Goal: Information Seeking & Learning: Learn about a topic

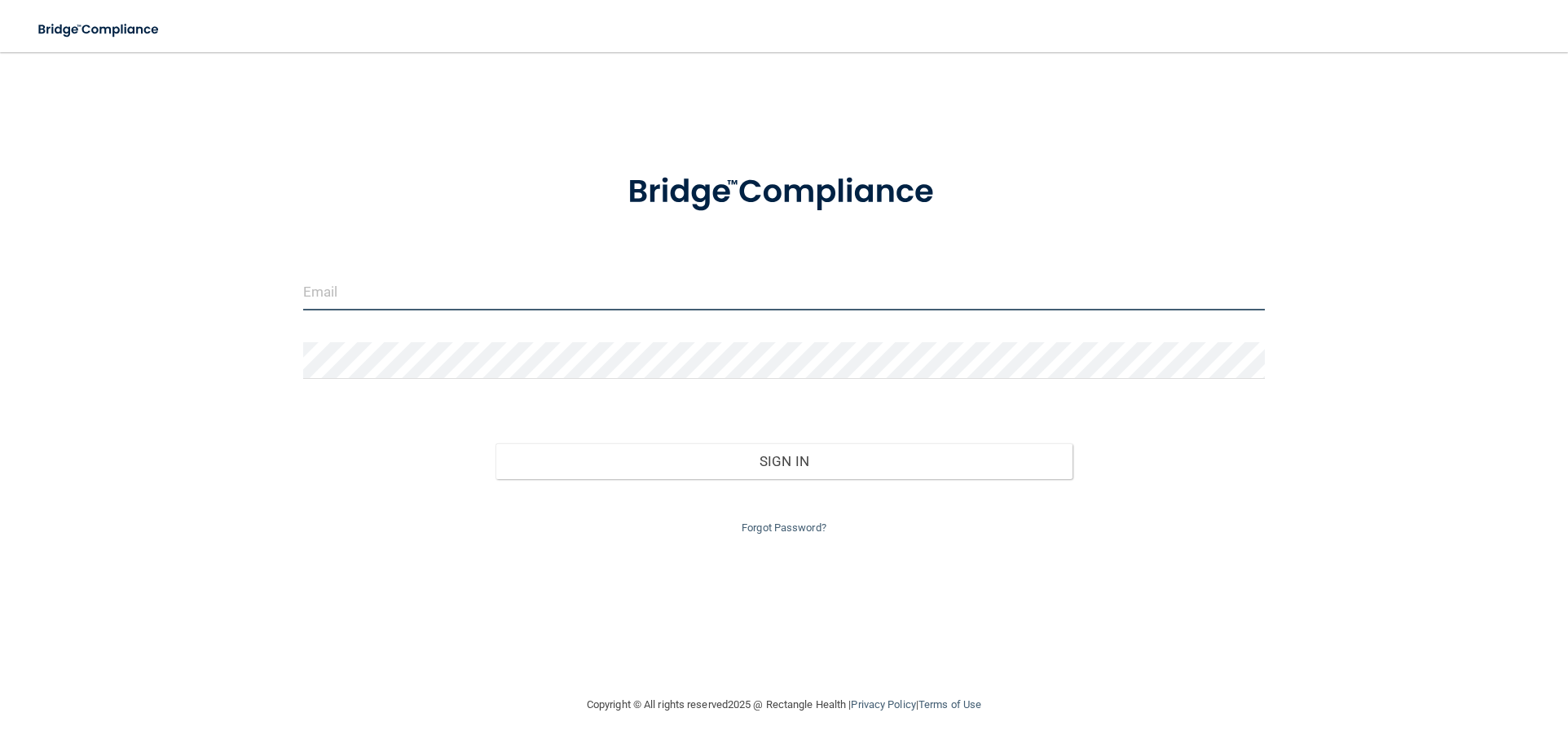
click at [367, 284] on input "email" at bounding box center [783, 292] width 961 height 37
type input "[PERSON_NAME][EMAIL_ADDRESS][DOMAIN_NAME]"
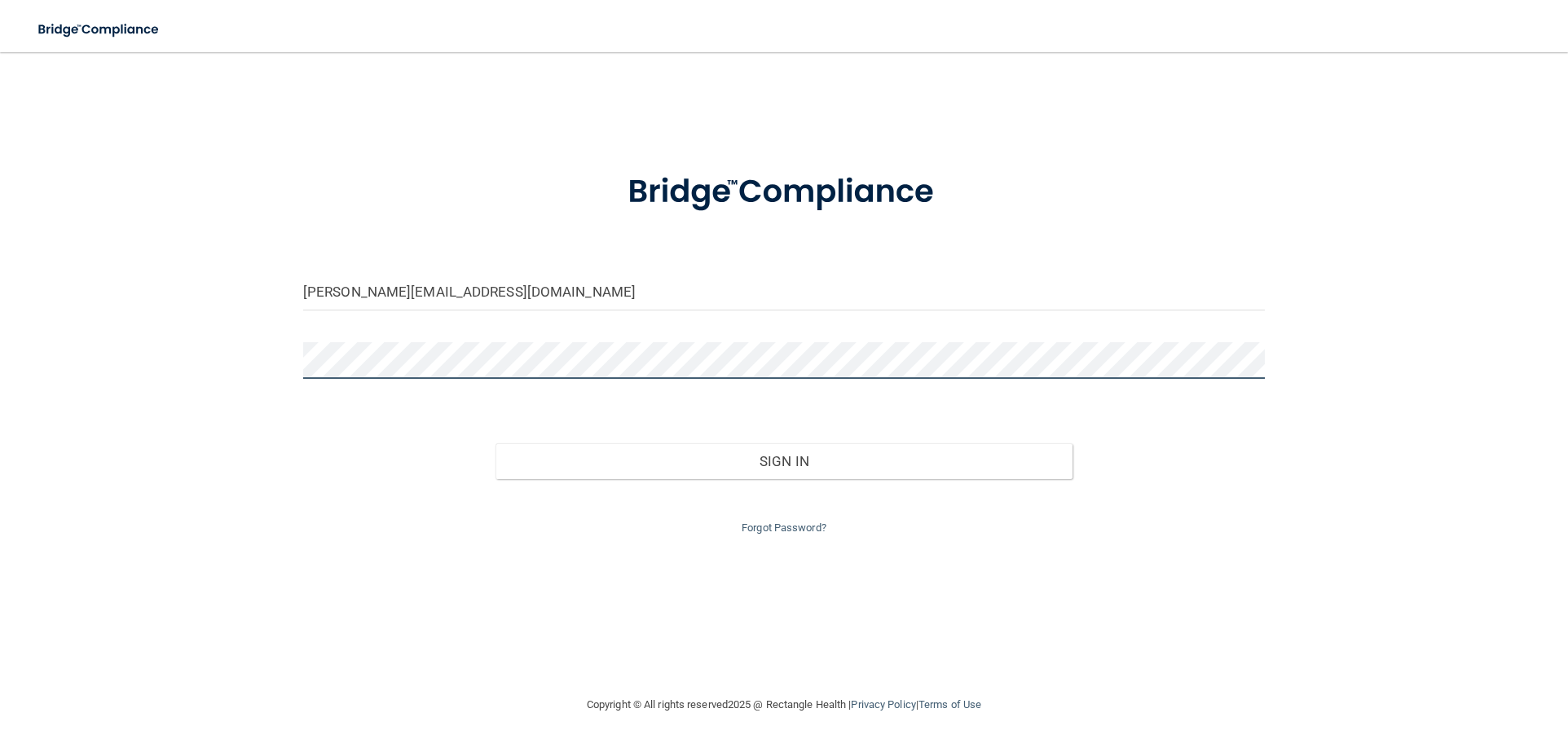
click at [495, 443] on button "Sign In" at bounding box center [783, 461] width 577 height 36
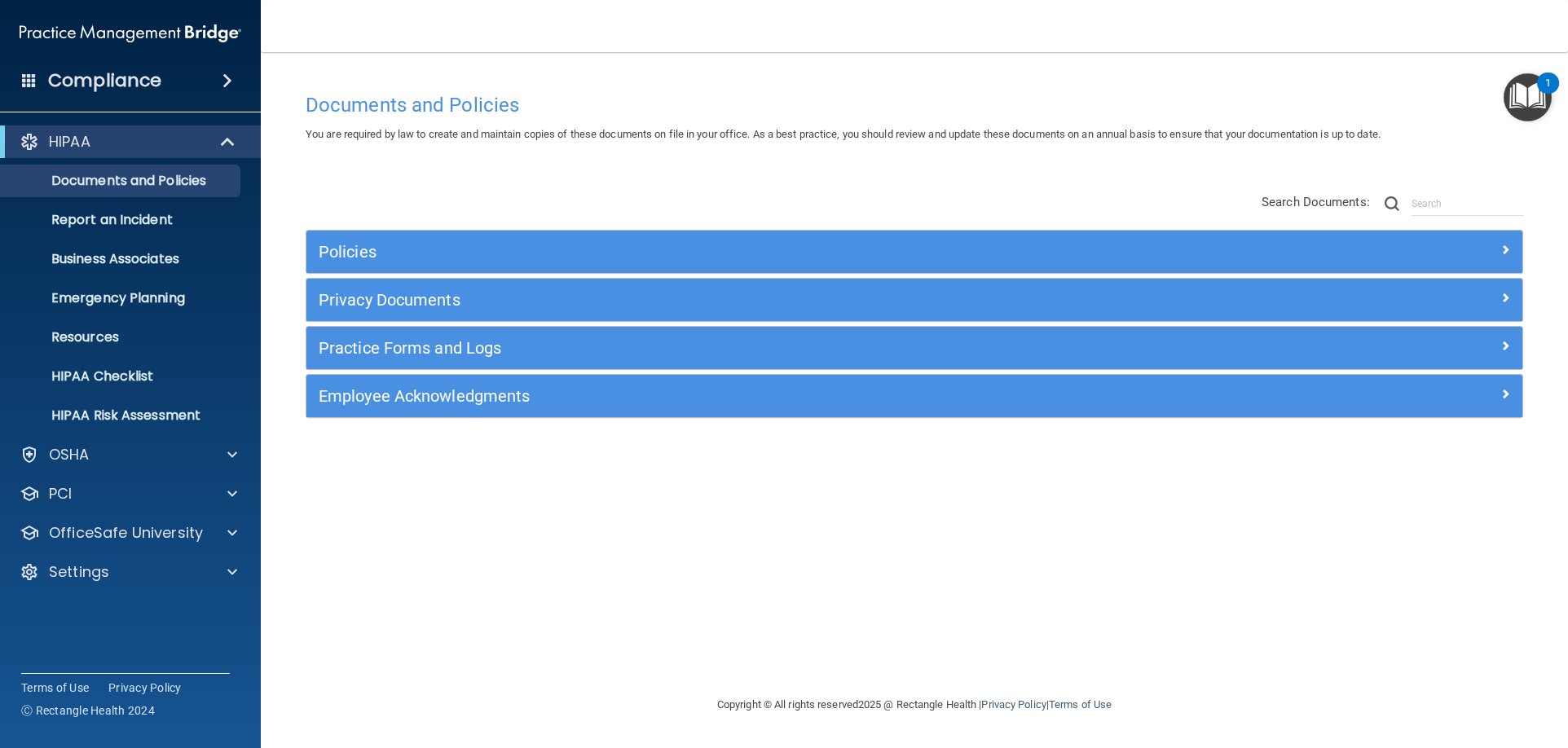
click at [131, 79] on h4 "Compliance" at bounding box center [105, 81] width 114 height 23
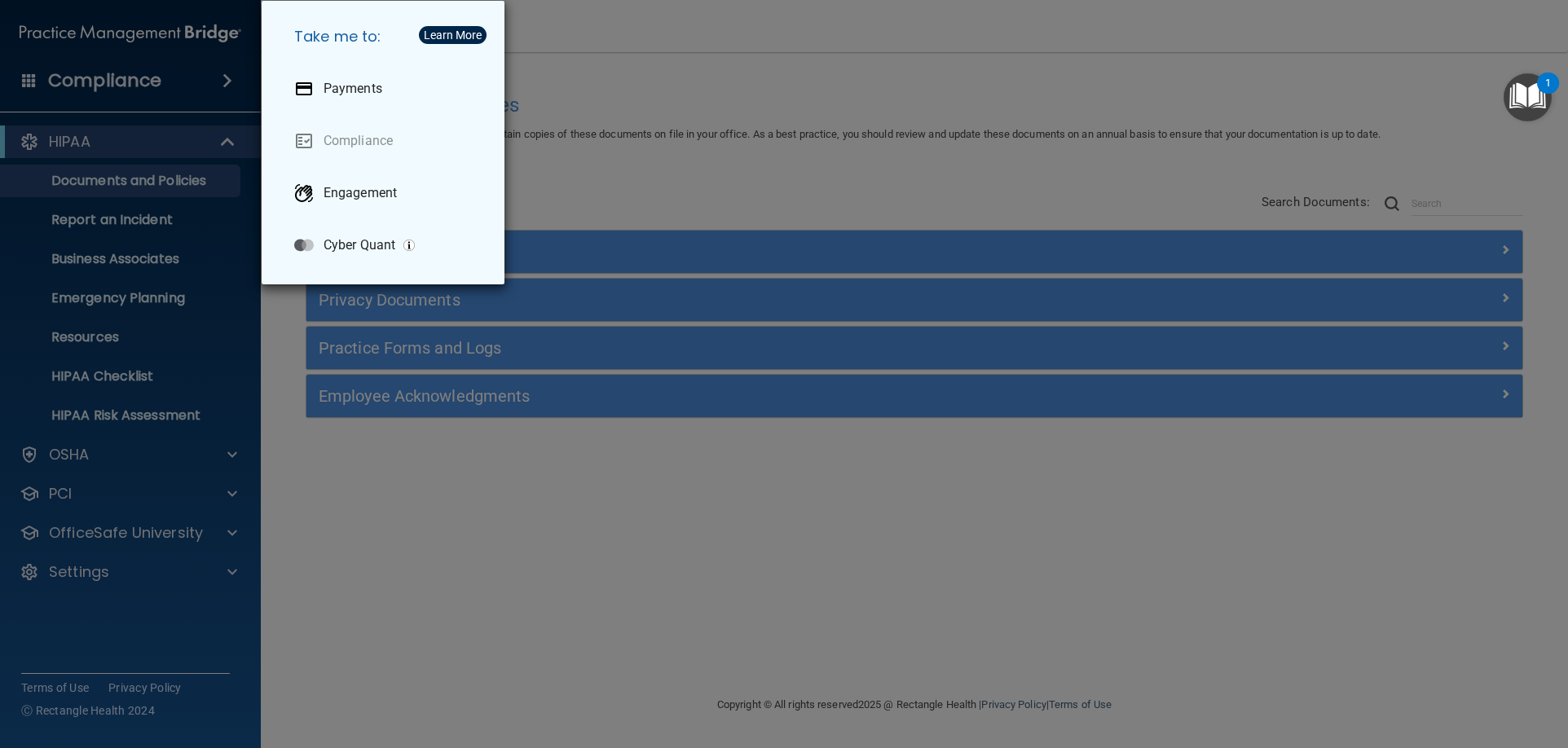
click at [131, 79] on div "Take me to: Payments Compliance Engagement Cyber Quant" at bounding box center [784, 374] width 1568 height 748
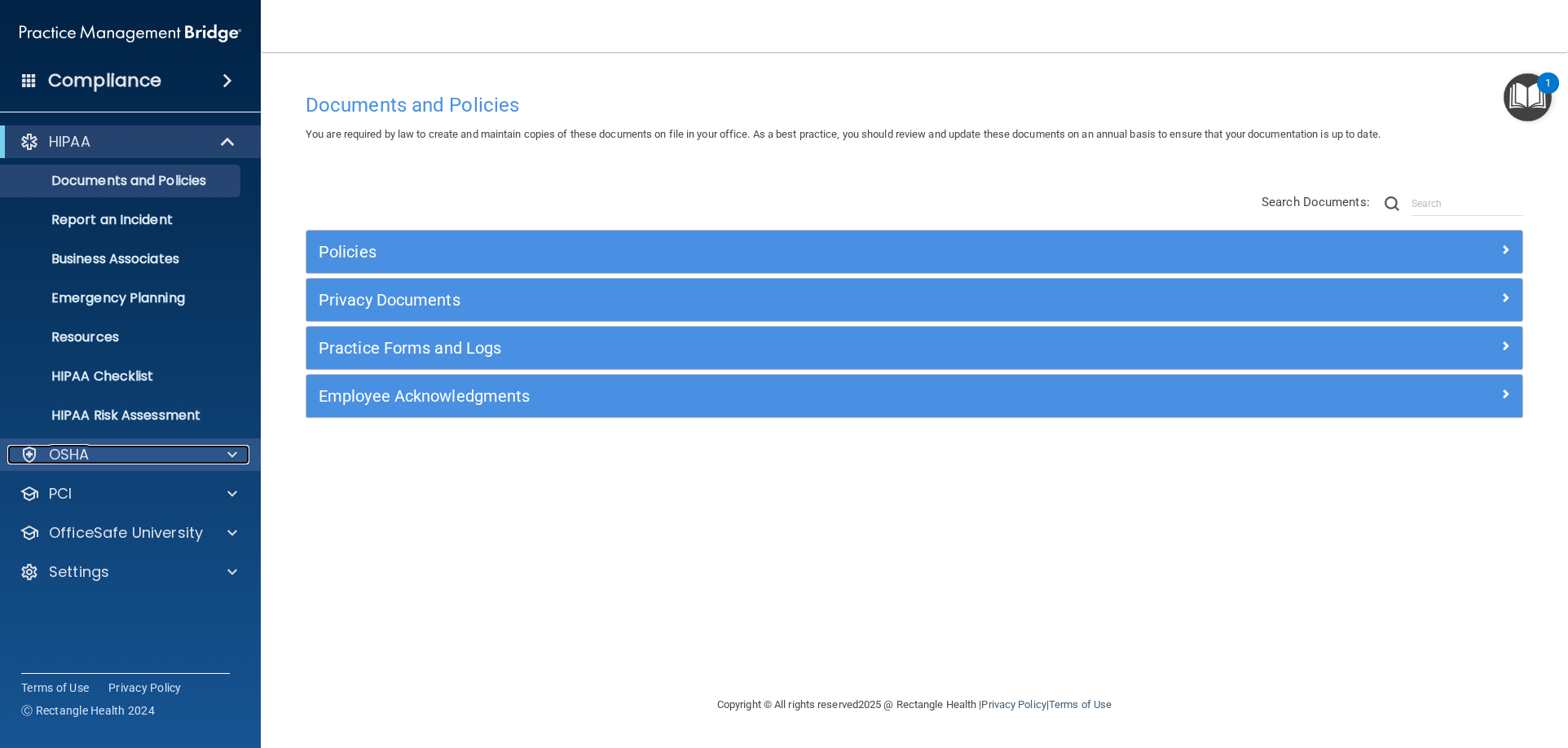
click at [97, 455] on div "OSHA" at bounding box center [108, 455] width 202 height 20
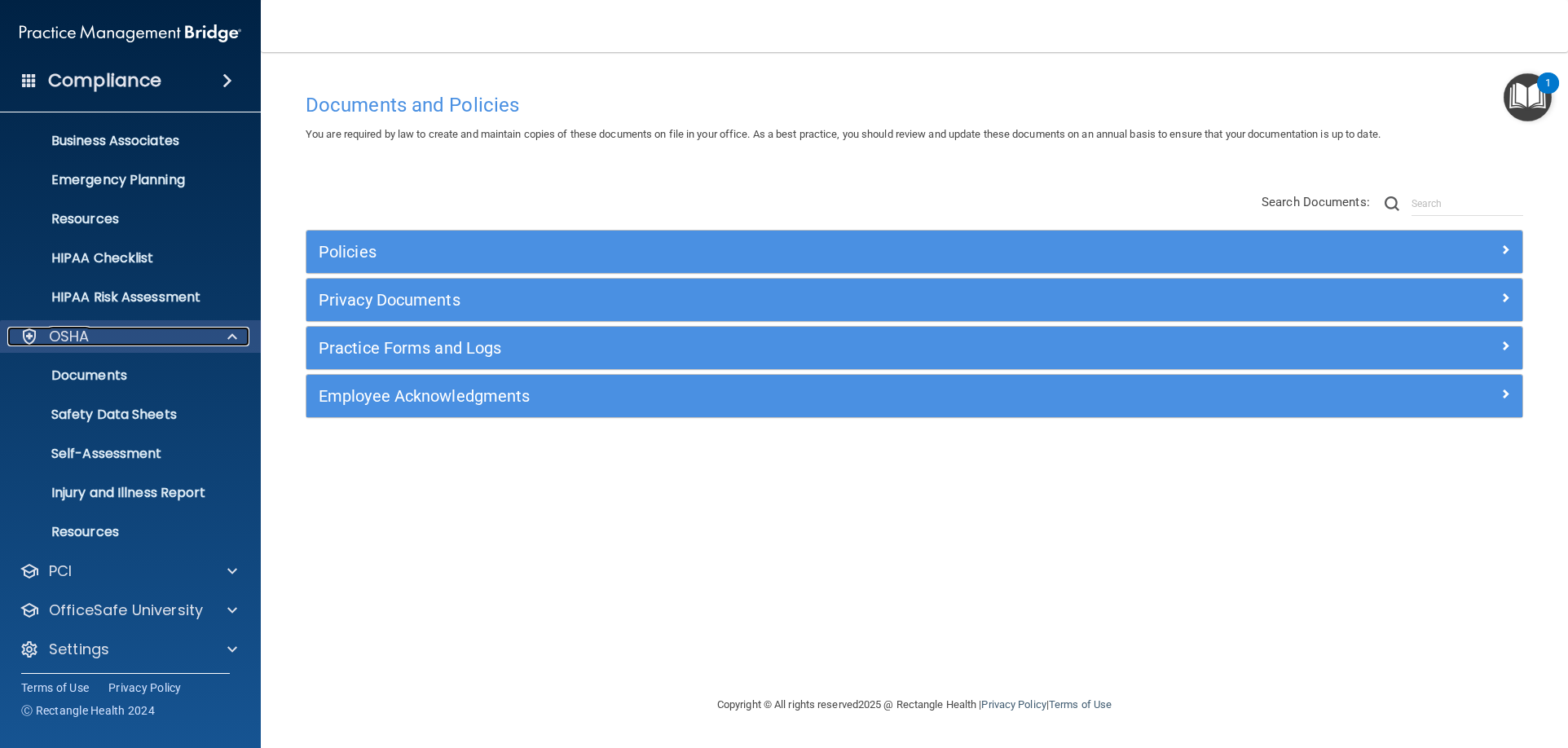
scroll to position [124, 0]
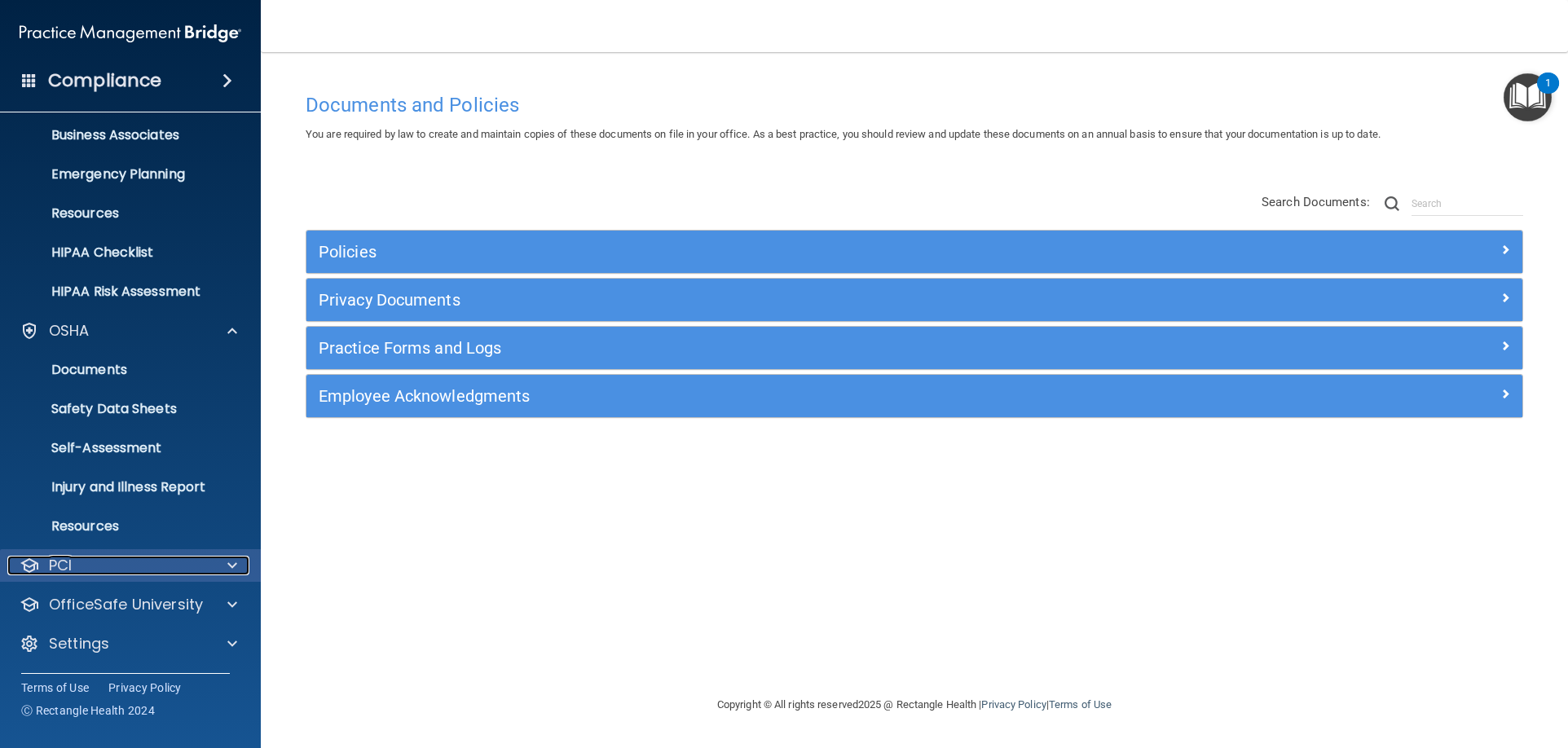
click at [230, 559] on span at bounding box center [232, 566] width 10 height 20
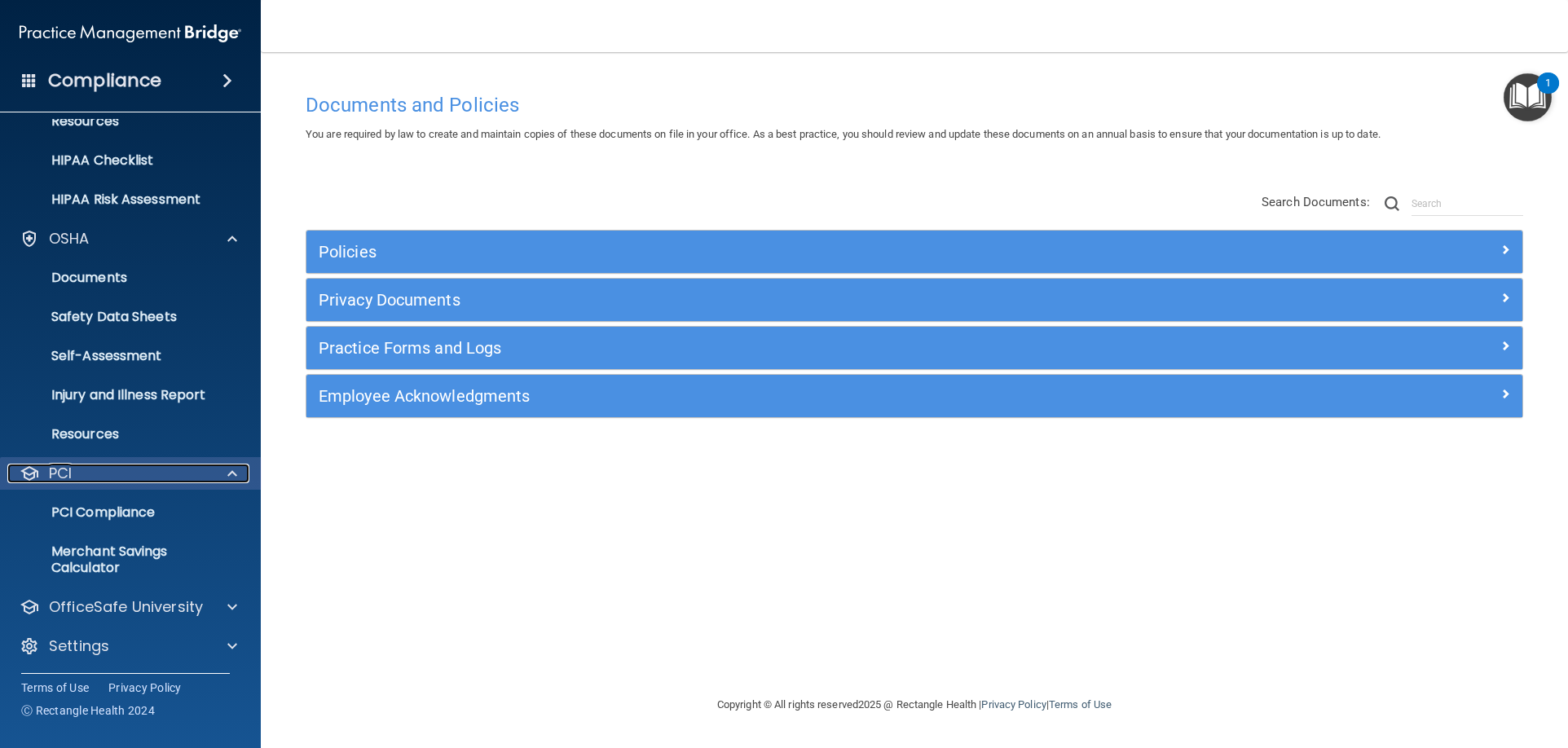
scroll to position [218, 0]
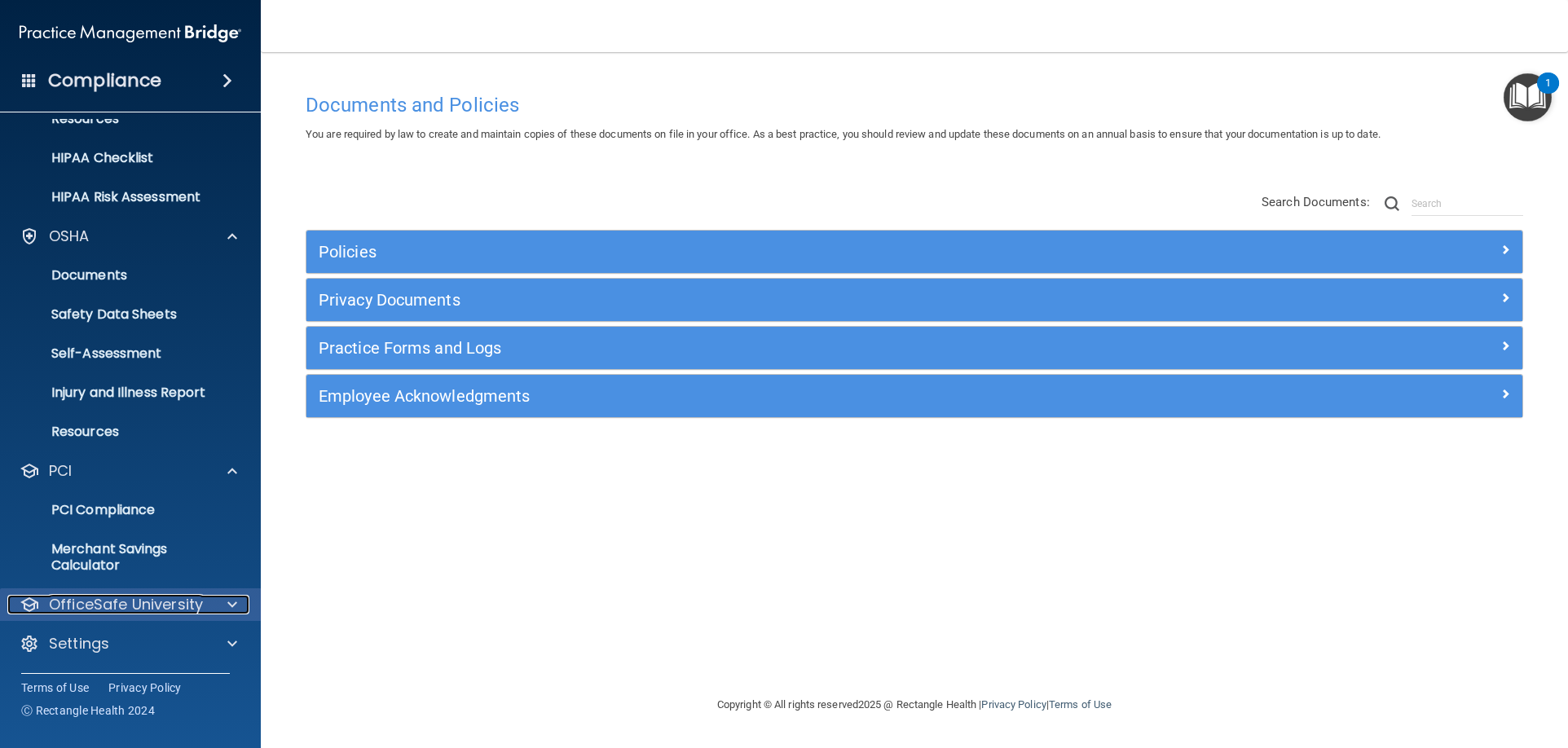
click at [229, 598] on span at bounding box center [232, 605] width 10 height 20
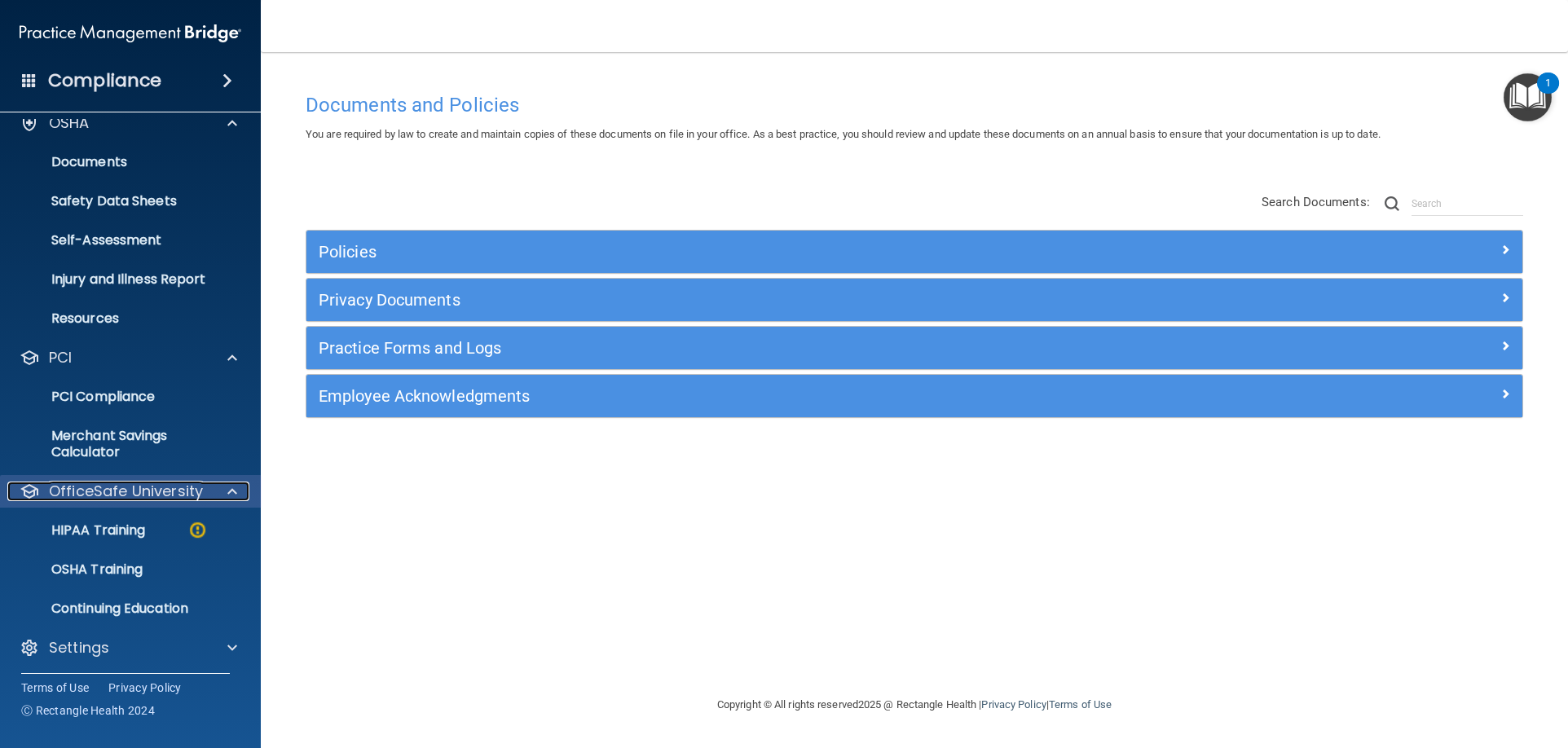
scroll to position [336, 0]
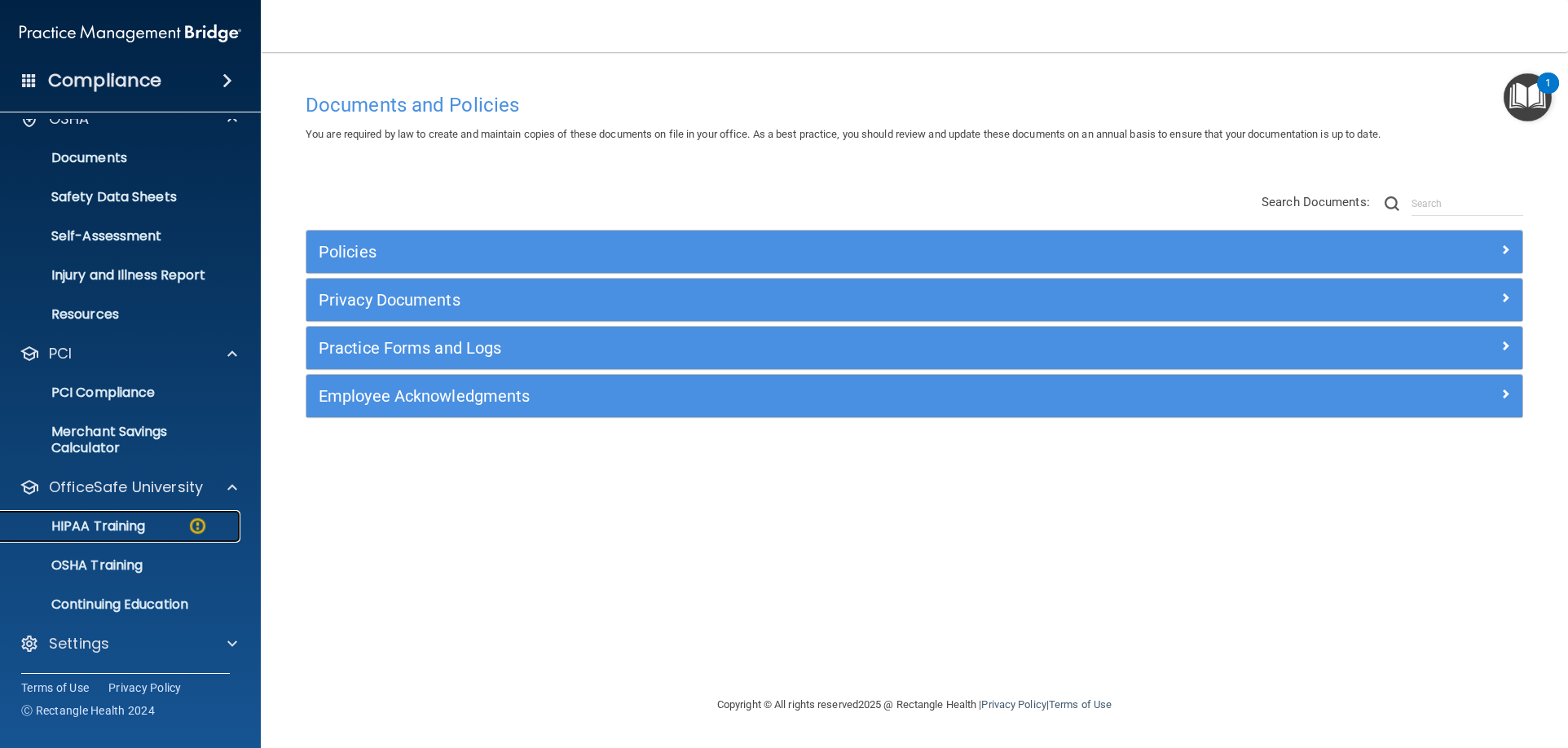
click at [185, 529] on div "HIPAA Training" at bounding box center [122, 526] width 222 height 16
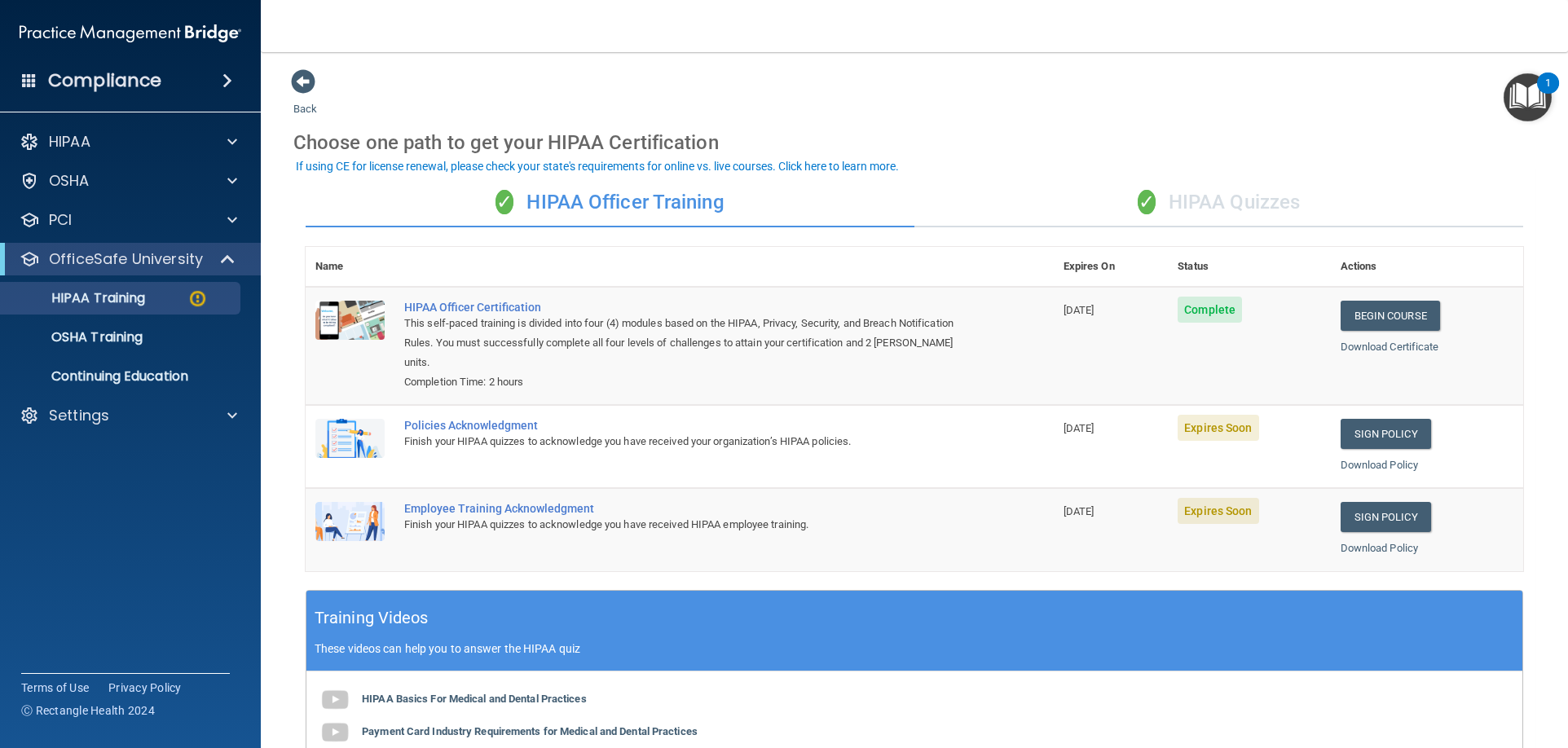
click at [1194, 430] on span "Expires Soon" at bounding box center [1217, 427] width 81 height 26
click at [424, 427] on div "Policies Acknowledgment" at bounding box center [688, 424] width 568 height 13
click at [351, 427] on img at bounding box center [351, 437] width 70 height 39
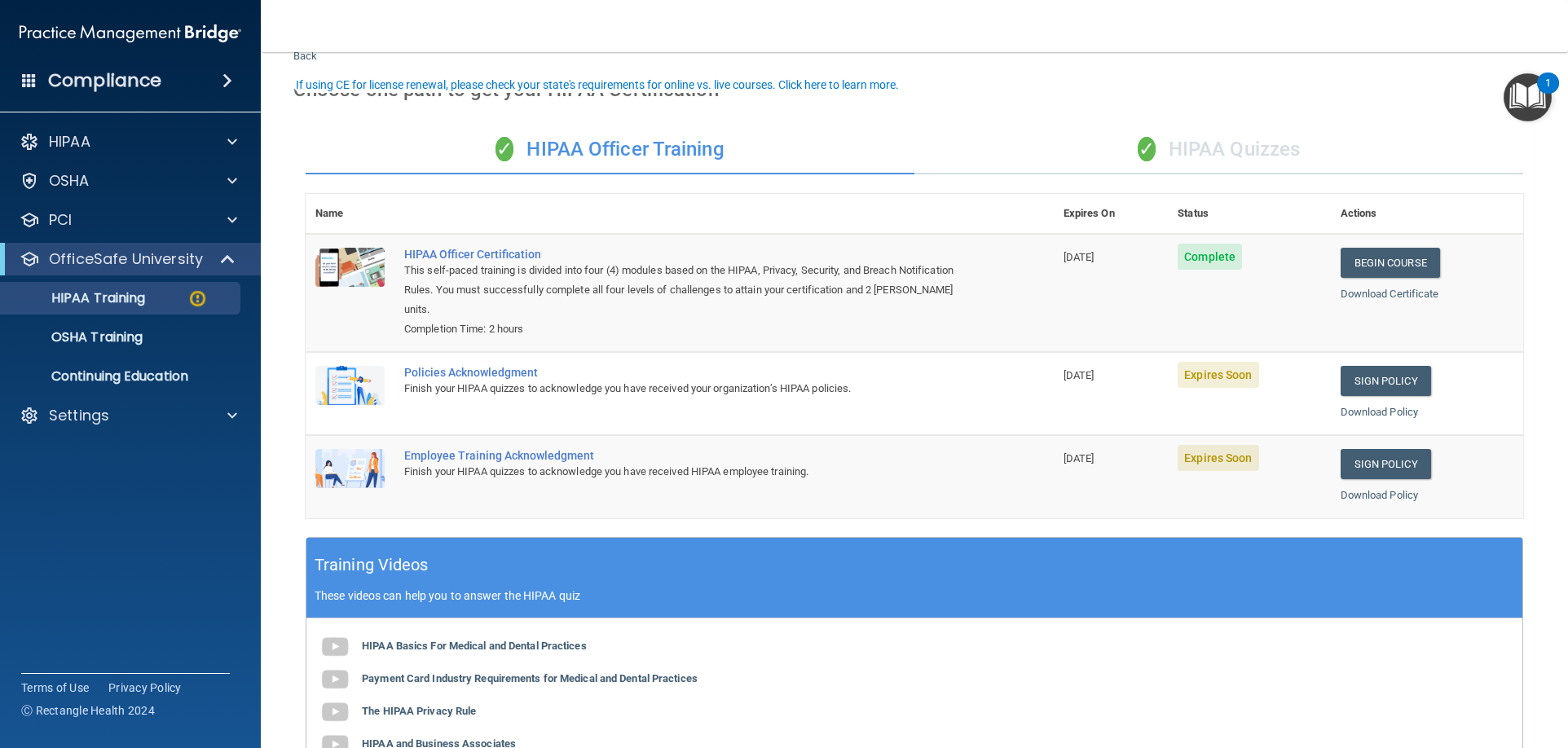
scroll to position [82, 0]
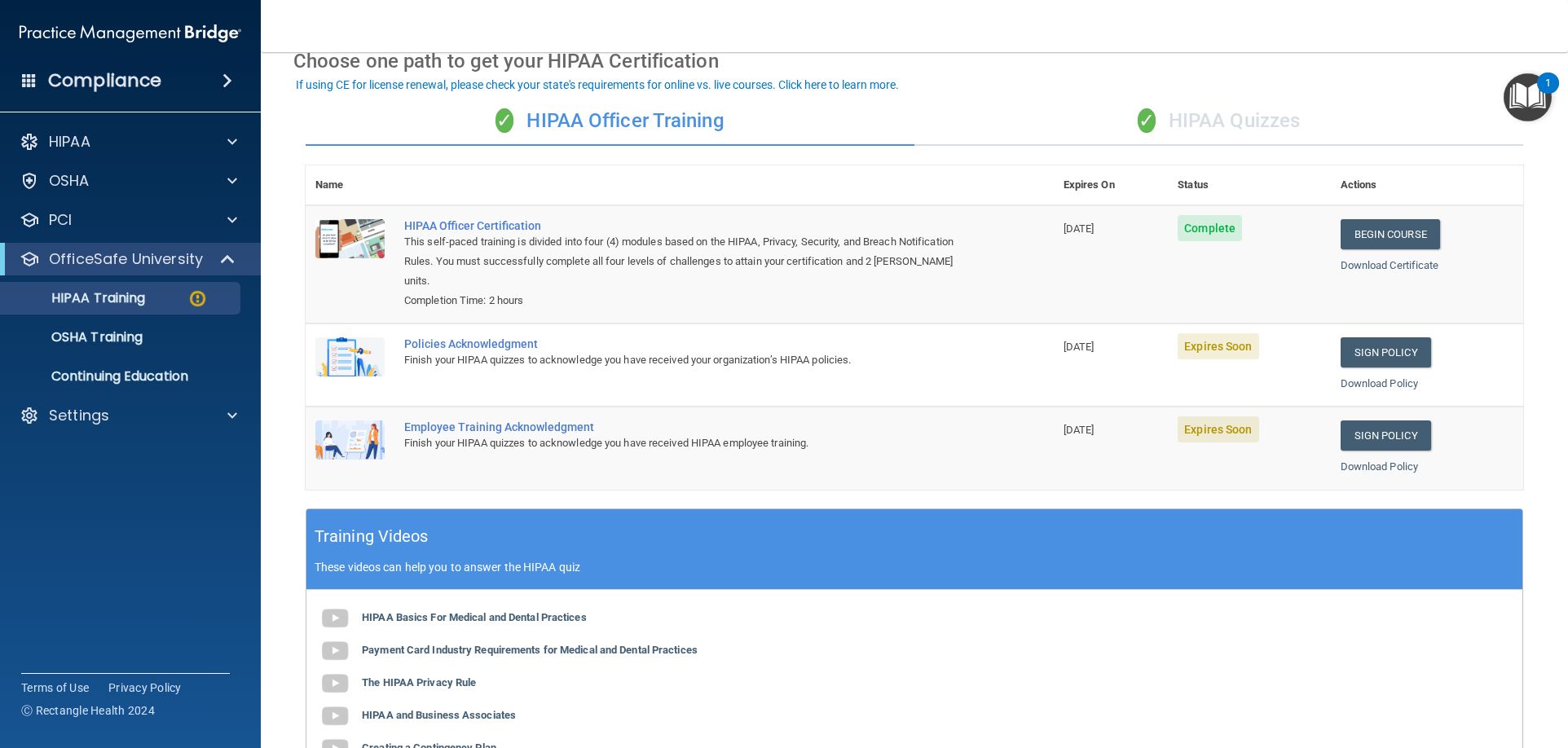
click at [1536, 78] on img "Open Resource Center, 1 new notification" at bounding box center [1527, 98] width 48 height 48
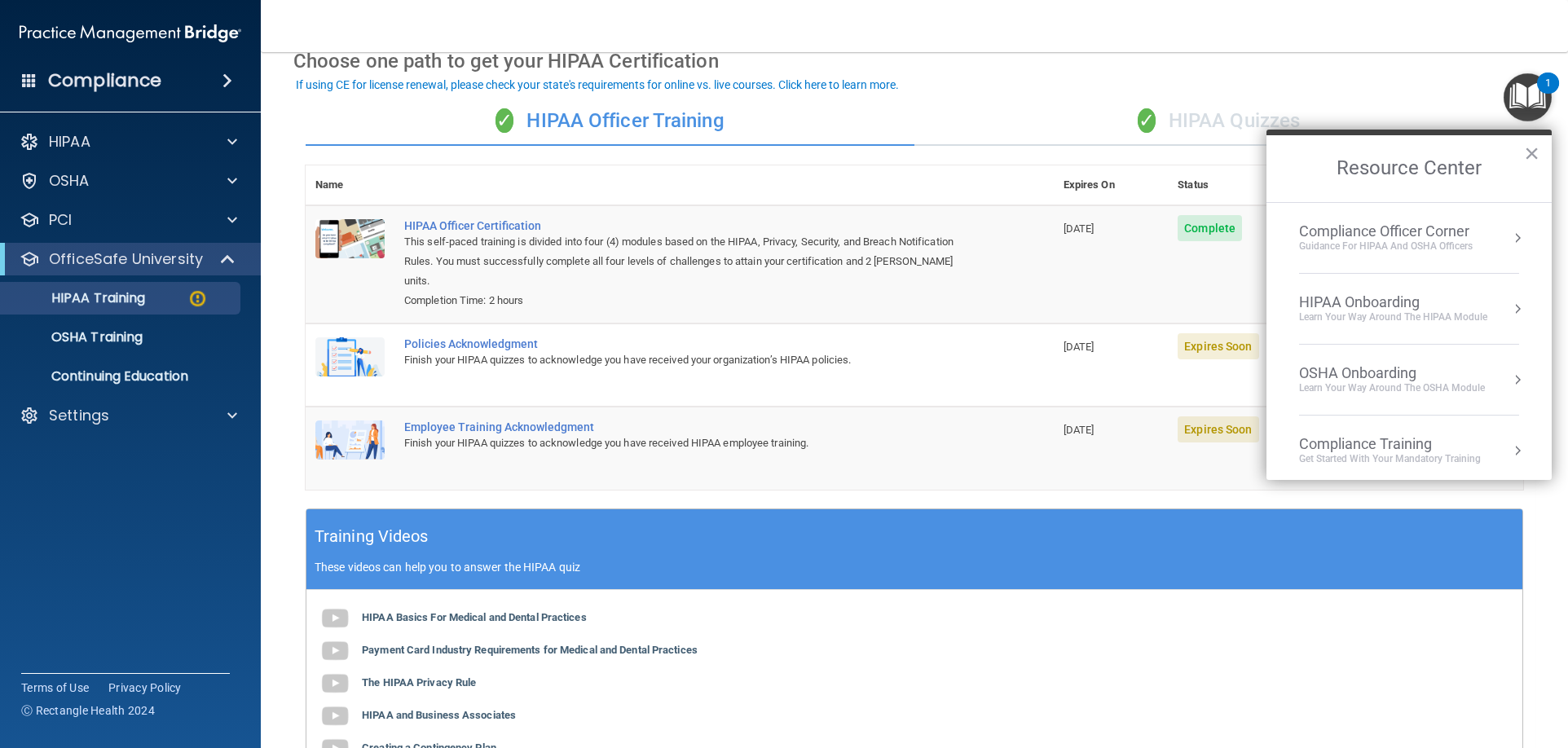
click at [1417, 235] on div "Compliance Officer Corner" at bounding box center [1386, 231] width 173 height 18
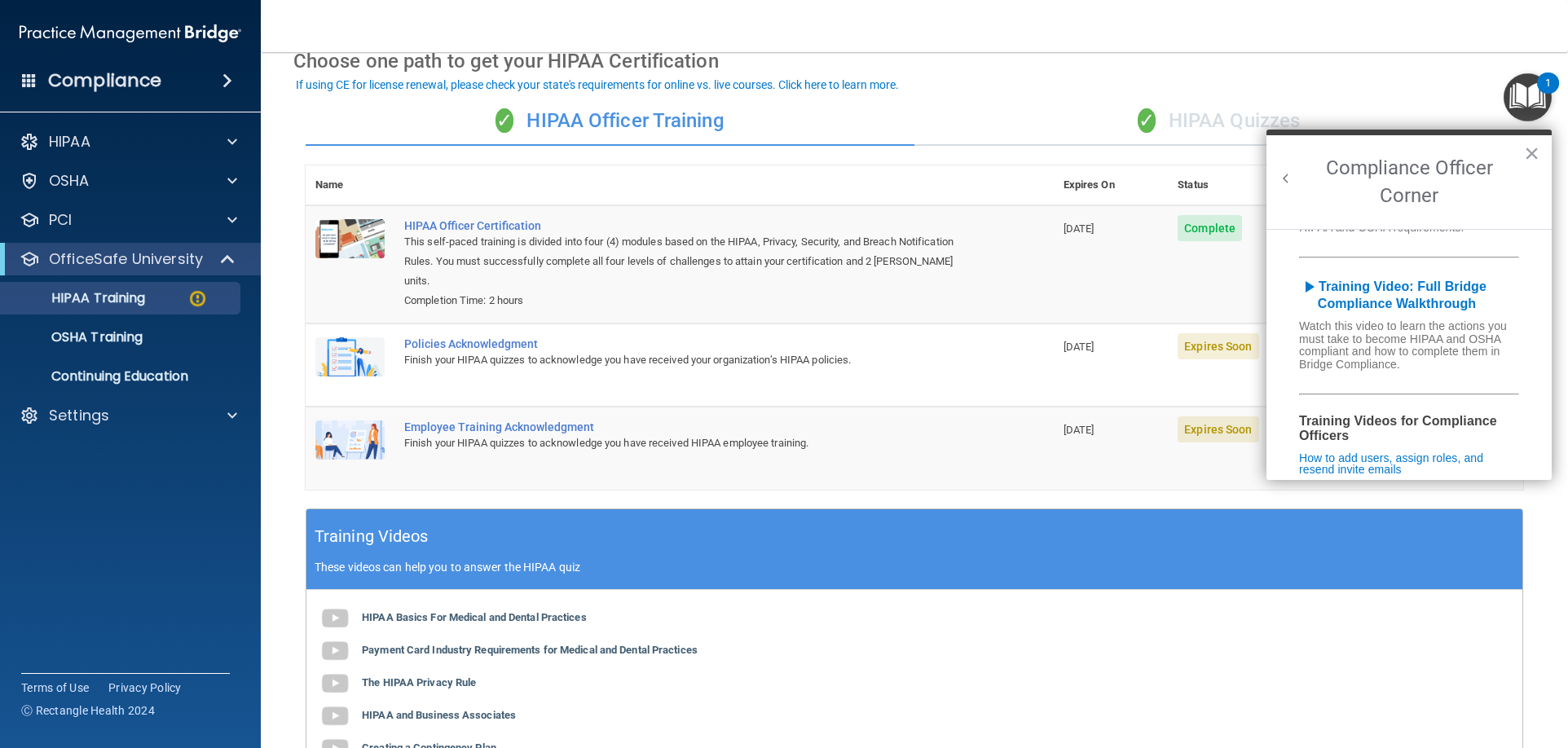
scroll to position [91, 0]
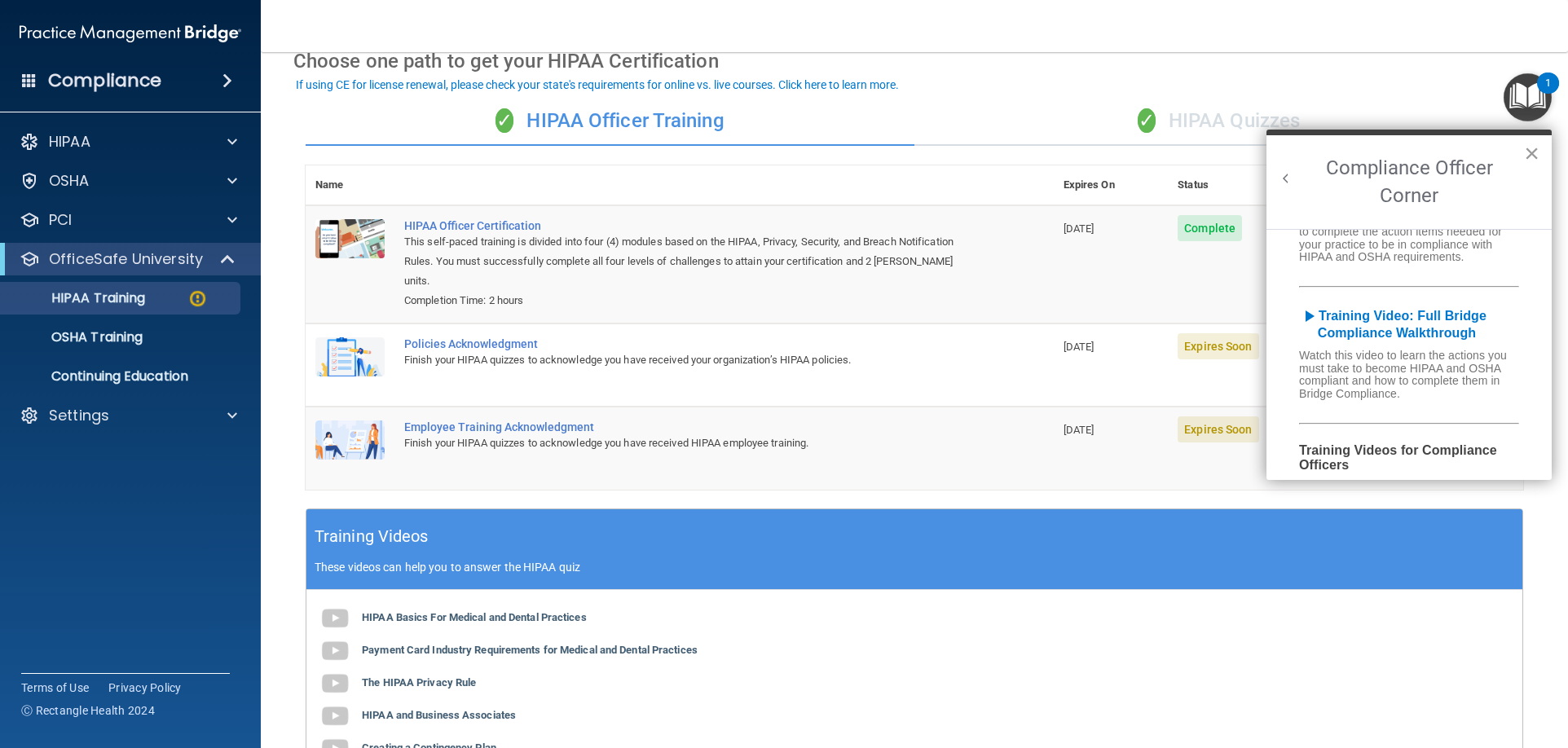
click at [1529, 154] on button "×" at bounding box center [1532, 153] width 16 height 26
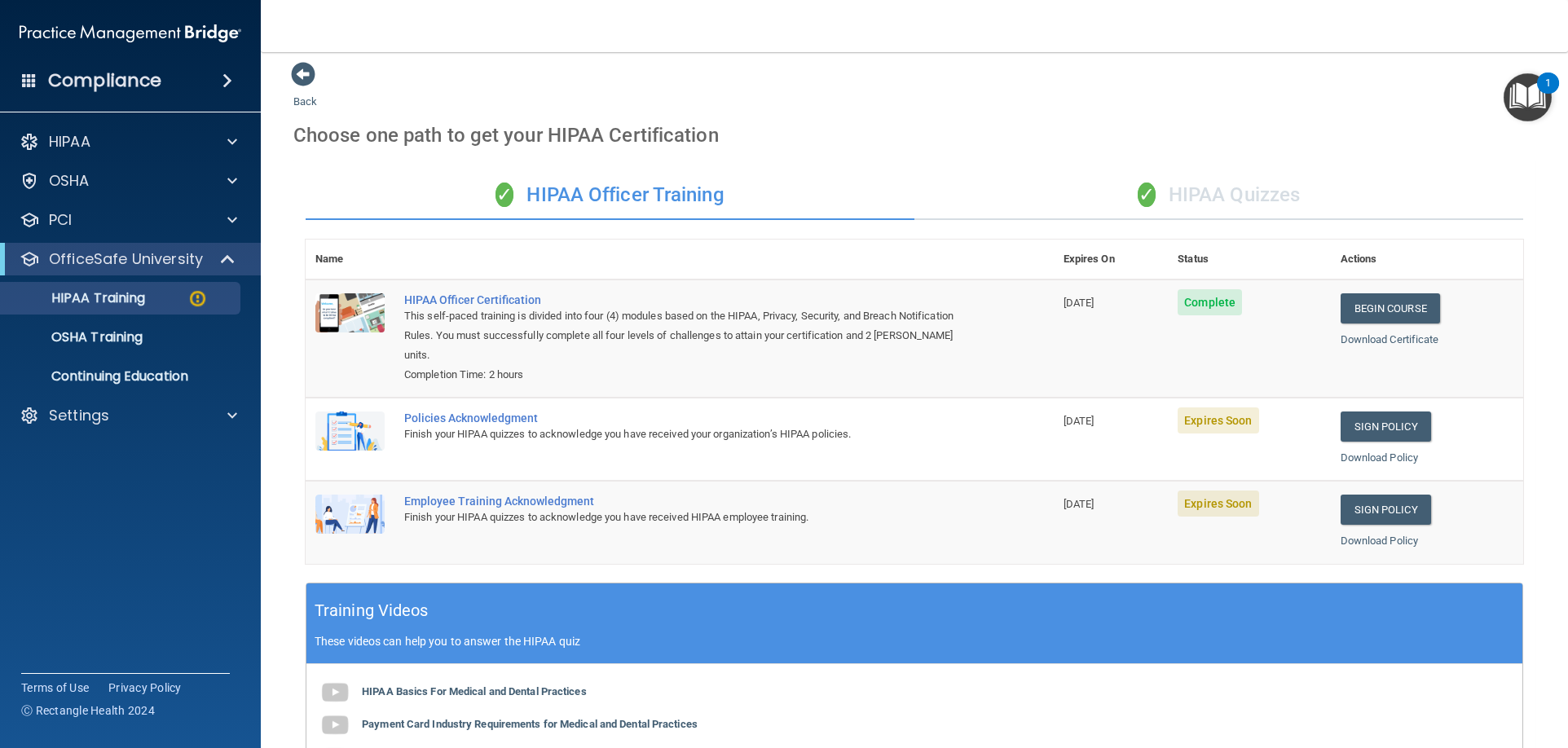
scroll to position [0, 0]
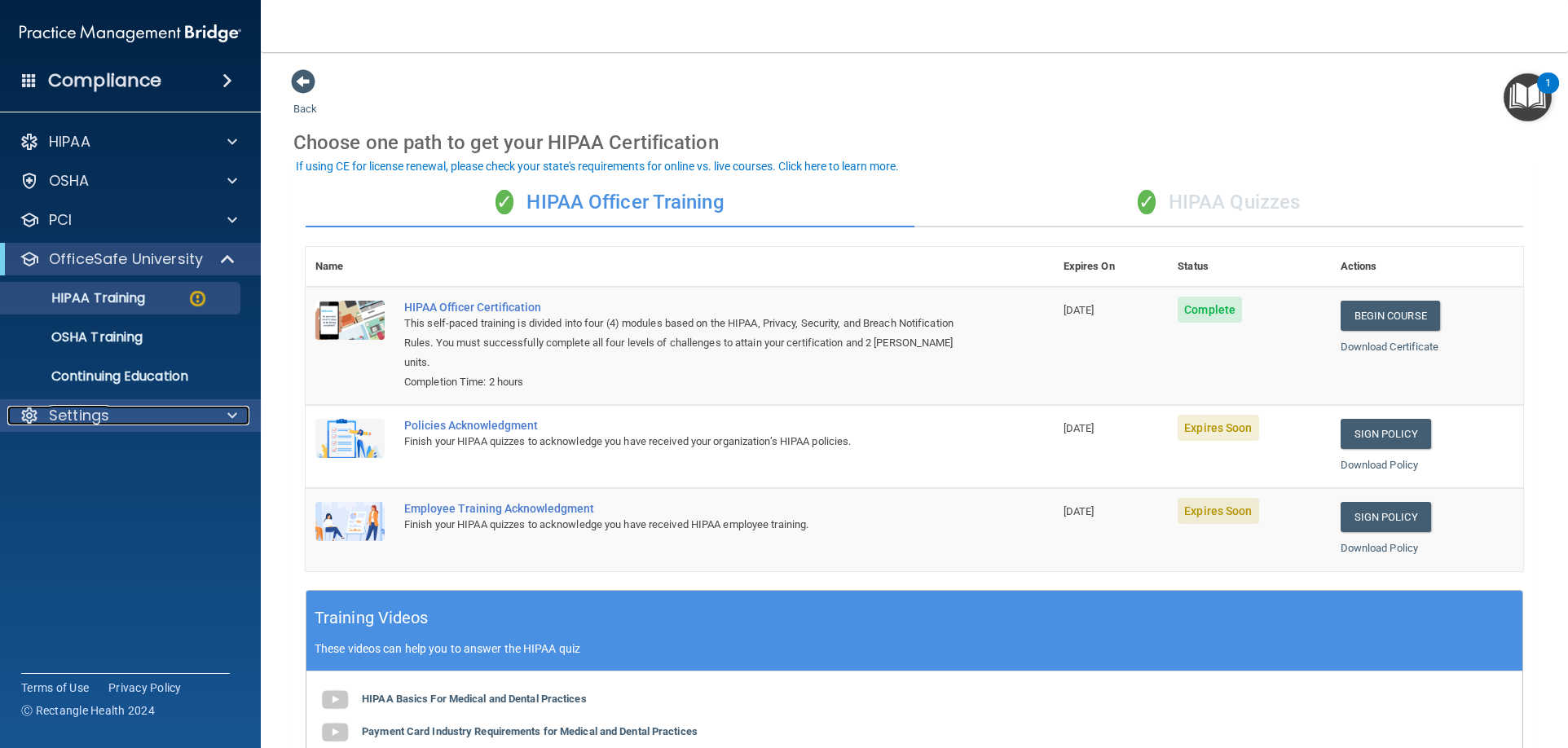
click at [76, 406] on p "Settings" at bounding box center [79, 415] width 61 height 20
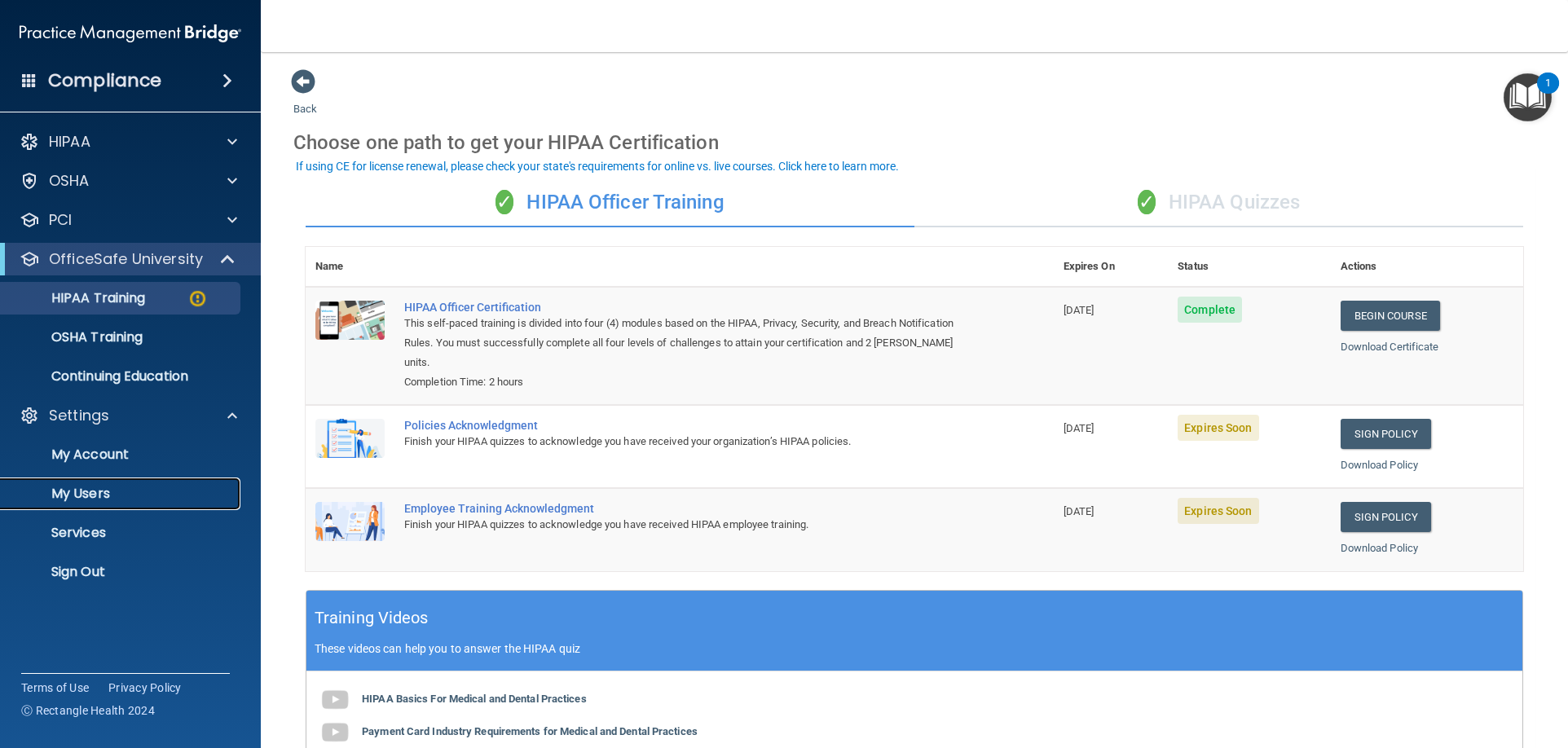
click at [76, 499] on p "My Users" at bounding box center [122, 493] width 222 height 16
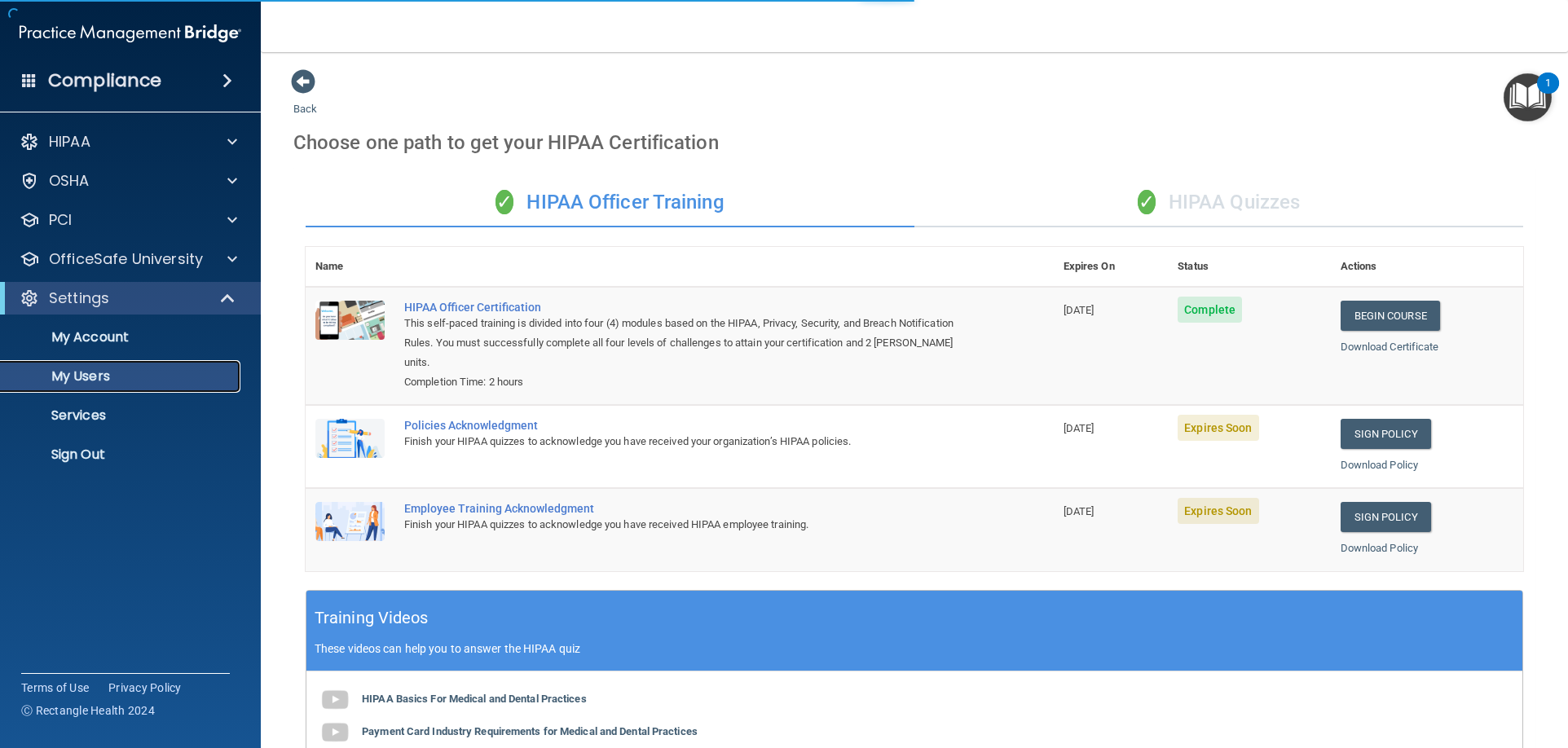
select select "20"
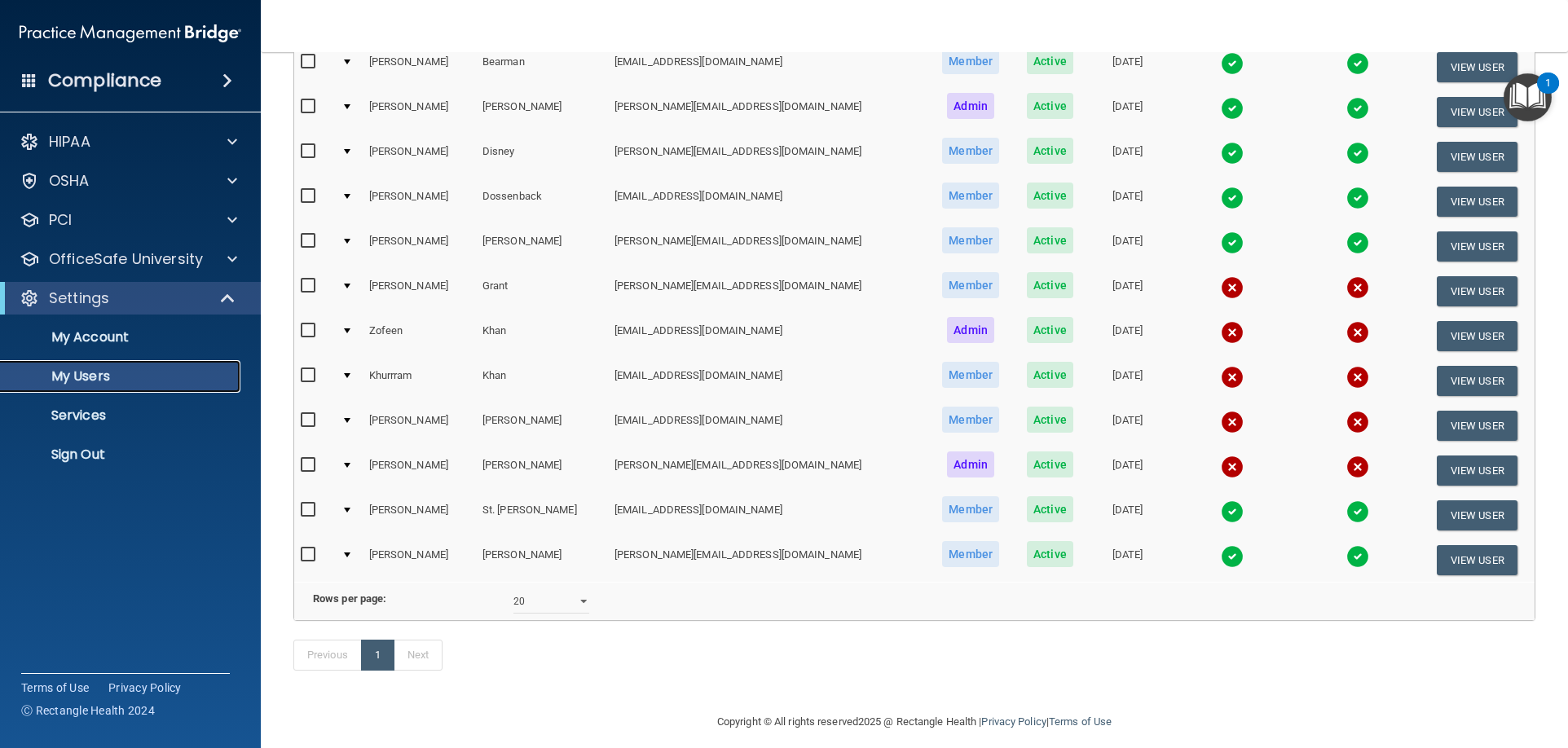
scroll to position [242, 0]
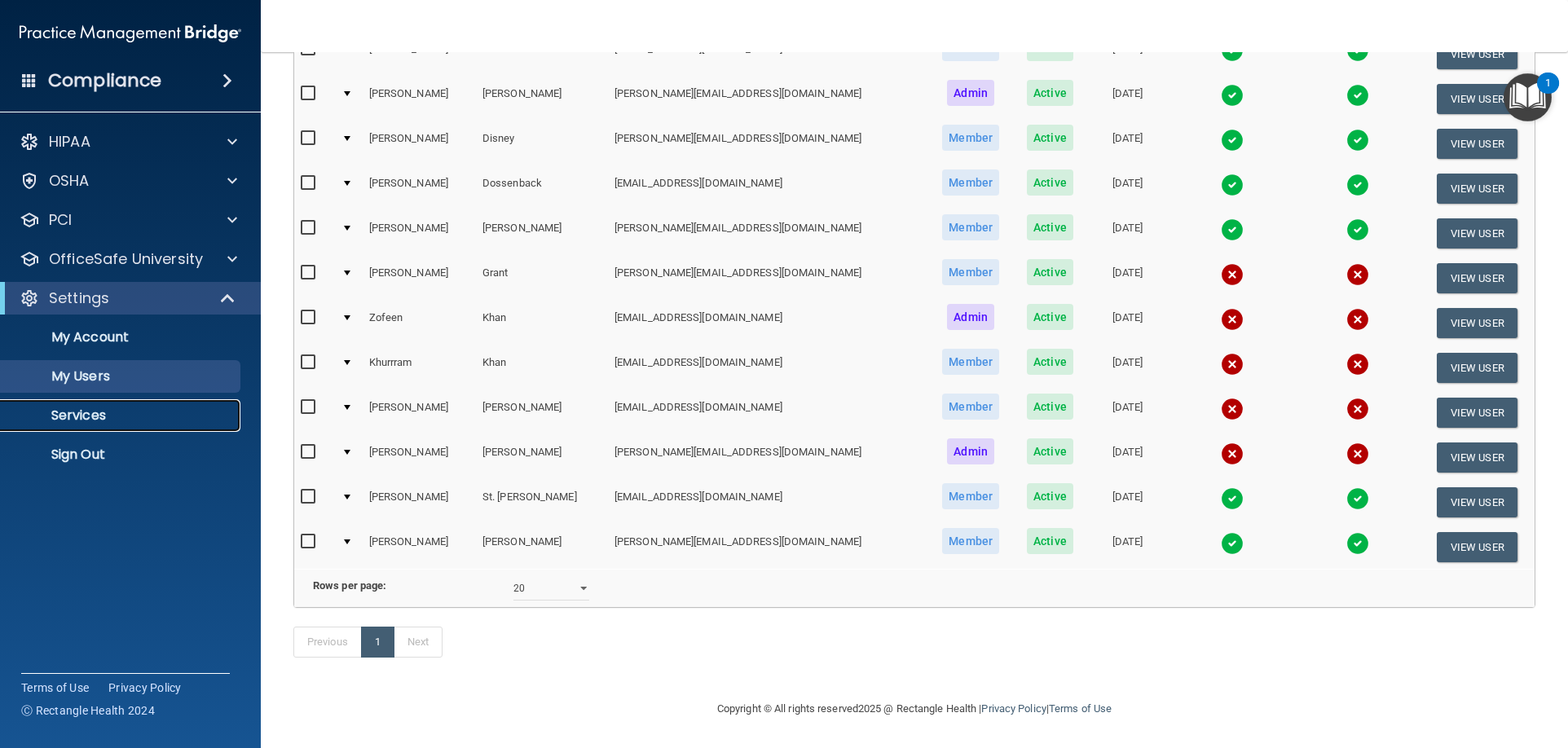
click at [89, 417] on p "Services" at bounding box center [122, 415] width 222 height 16
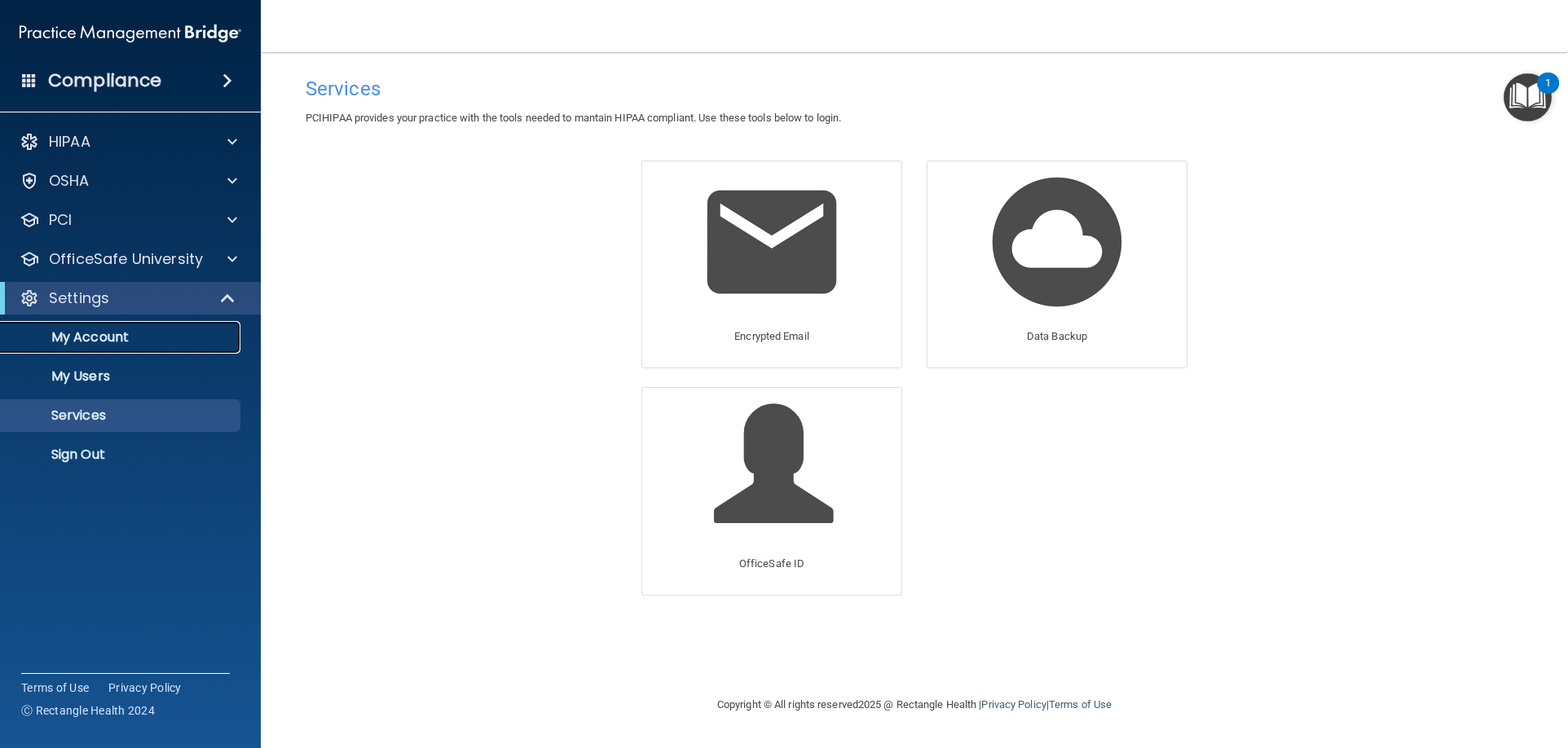
click at [110, 337] on p "My Account" at bounding box center [122, 337] width 222 height 16
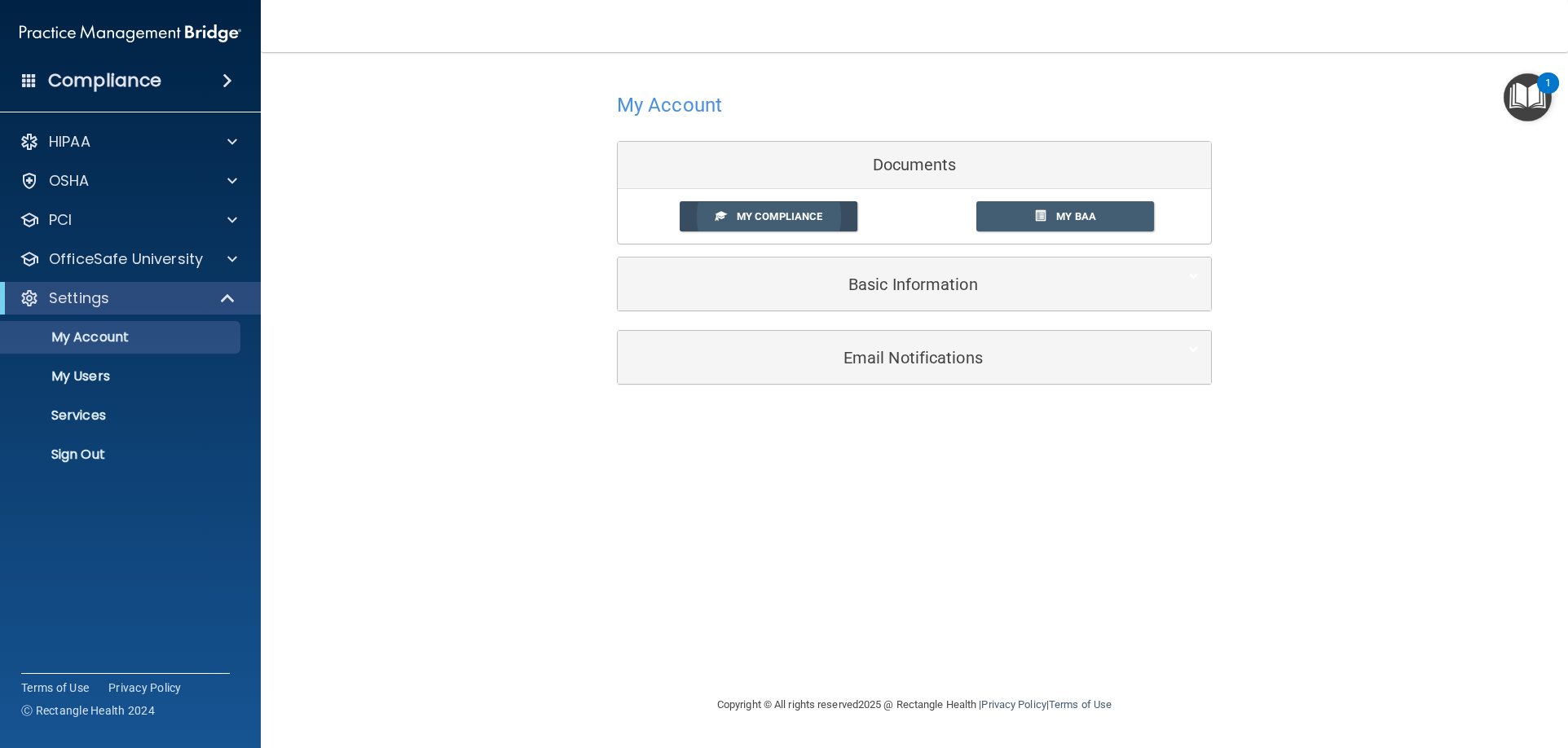
click at [787, 212] on span "My Compliance" at bounding box center [779, 216] width 86 height 12
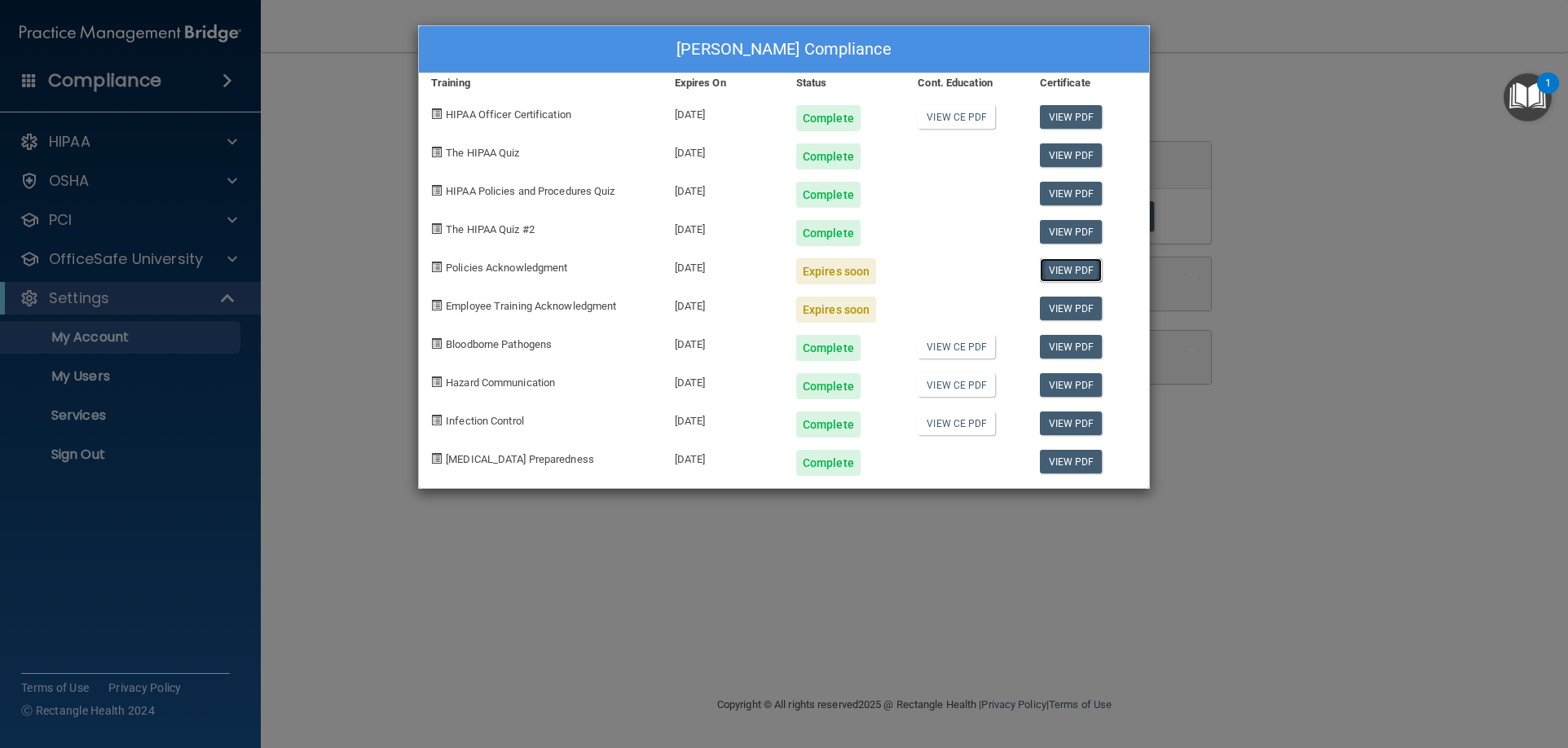
click at [1088, 267] on link "View PDF" at bounding box center [1071, 270] width 63 height 24
click at [488, 270] on span "Policies Acknowledgment" at bounding box center [506, 268] width 122 height 12
click at [1077, 307] on link "View PDF" at bounding box center [1071, 309] width 63 height 24
click at [87, 298] on div "[PERSON_NAME] Compliance Training Expires On Status Cont. Education Certificate…" at bounding box center [784, 374] width 1568 height 748
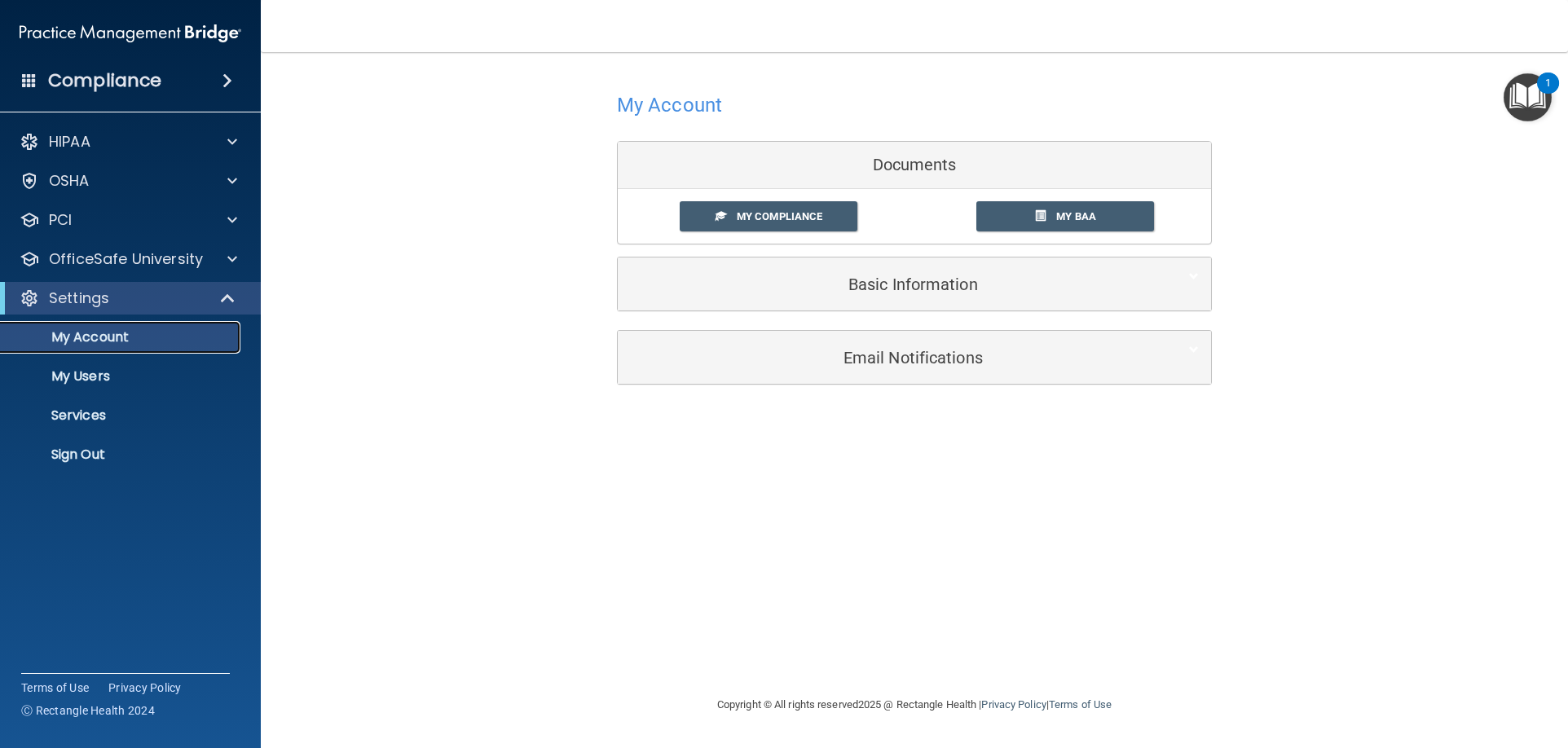
click at [101, 340] on p "My Account" at bounding box center [122, 337] width 222 height 16
click at [86, 379] on p "My Users" at bounding box center [122, 376] width 222 height 16
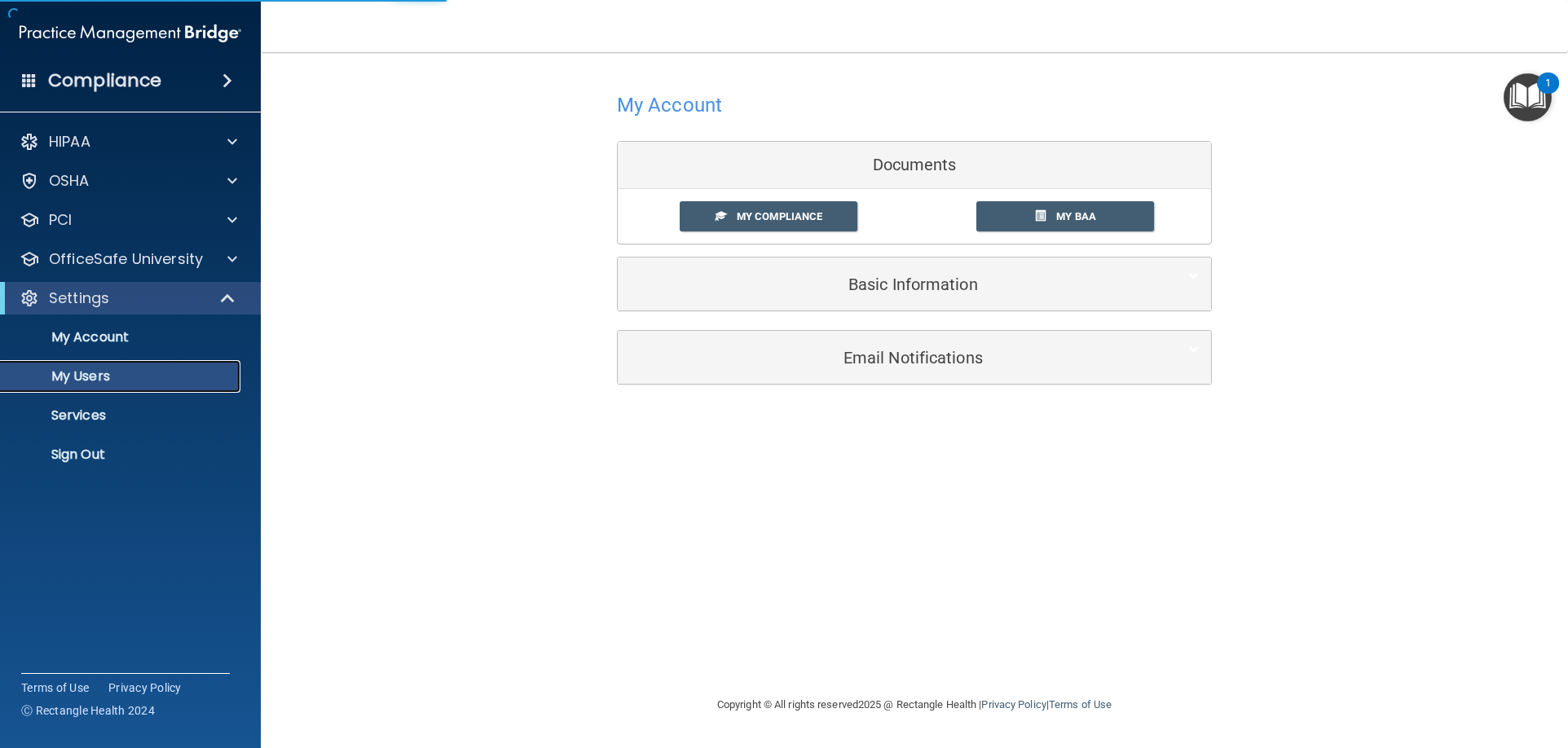
select select "20"
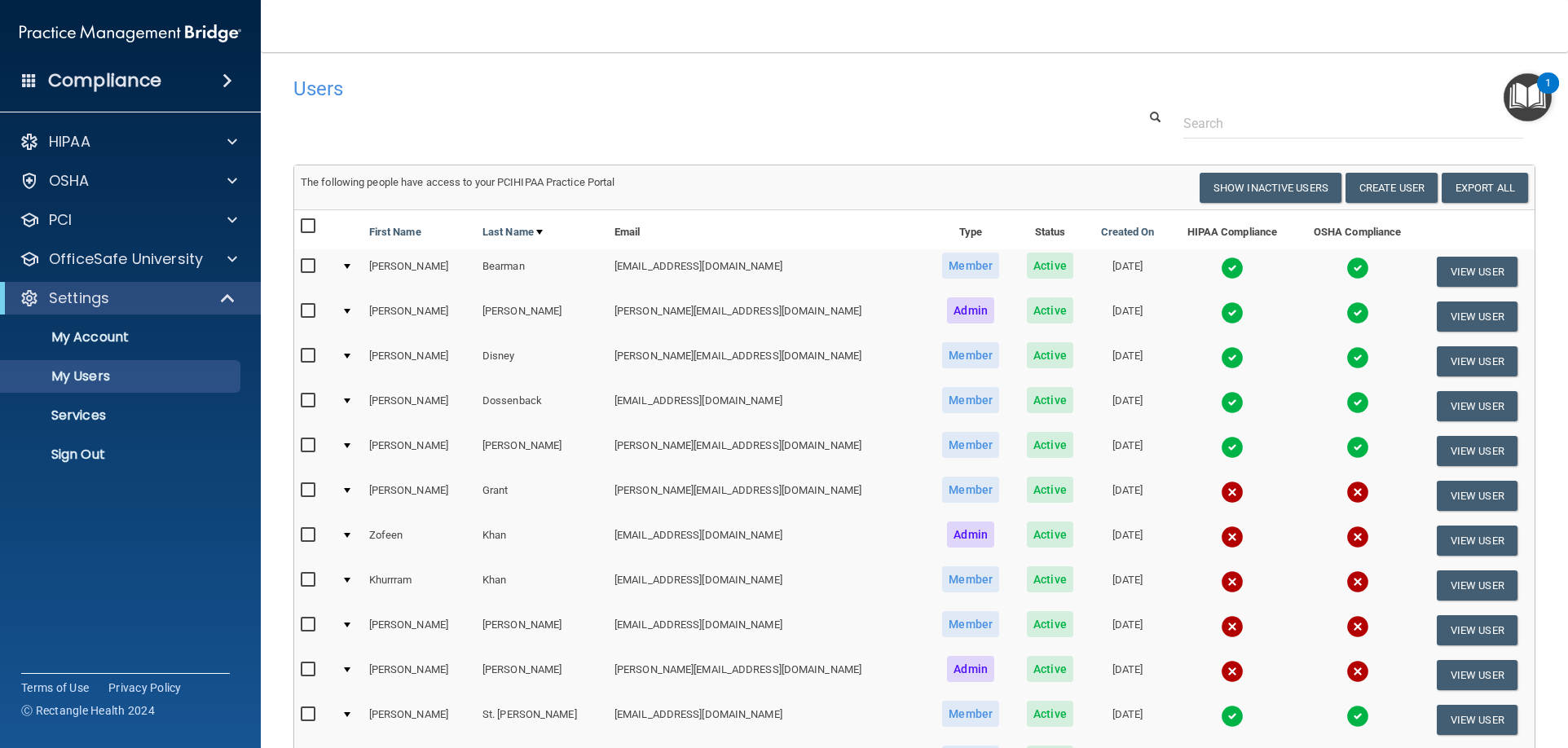
click at [310, 315] on input "checkbox" at bounding box center [310, 311] width 19 height 13
checkbox input "true"
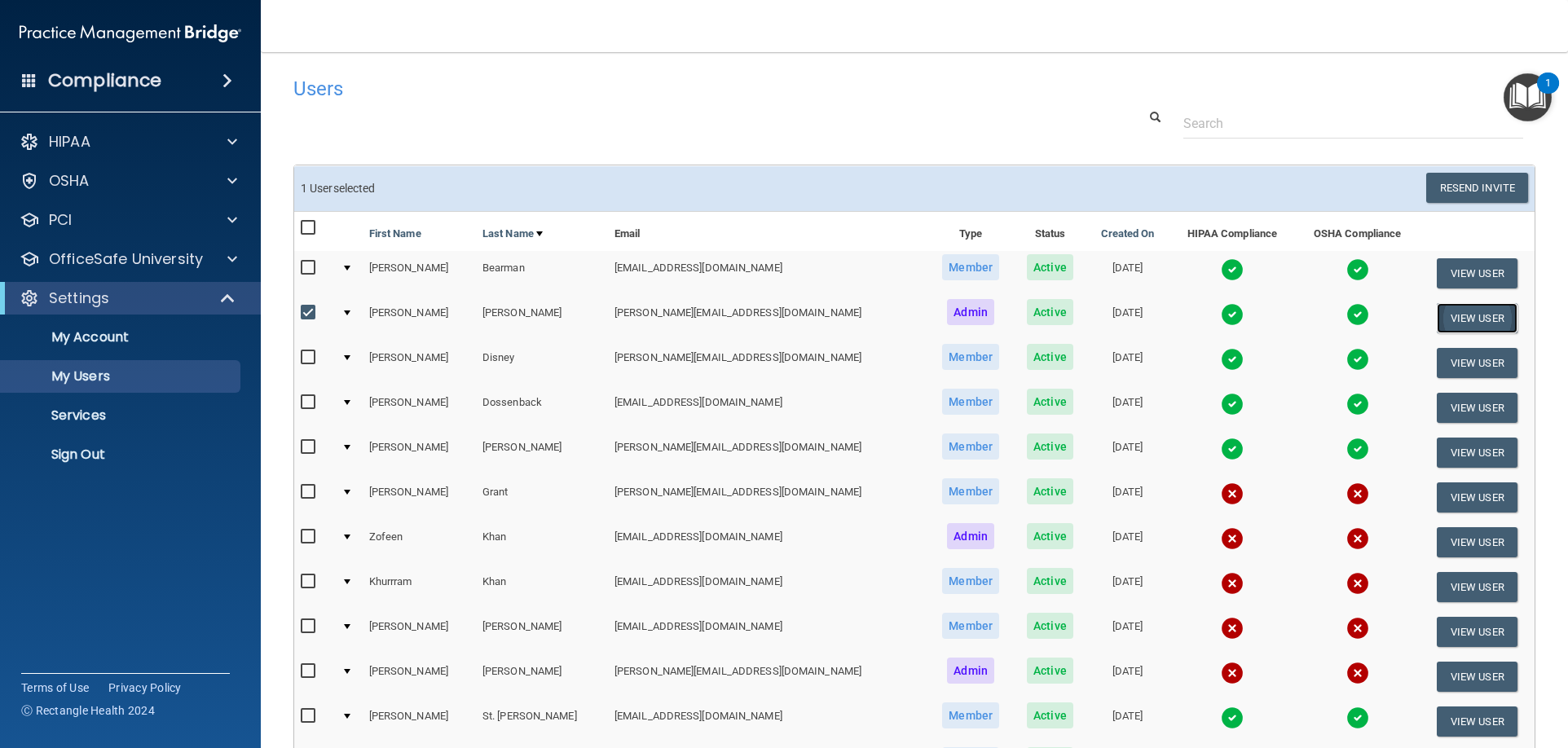
click at [1458, 314] on button "View User" at bounding box center [1476, 318] width 81 height 30
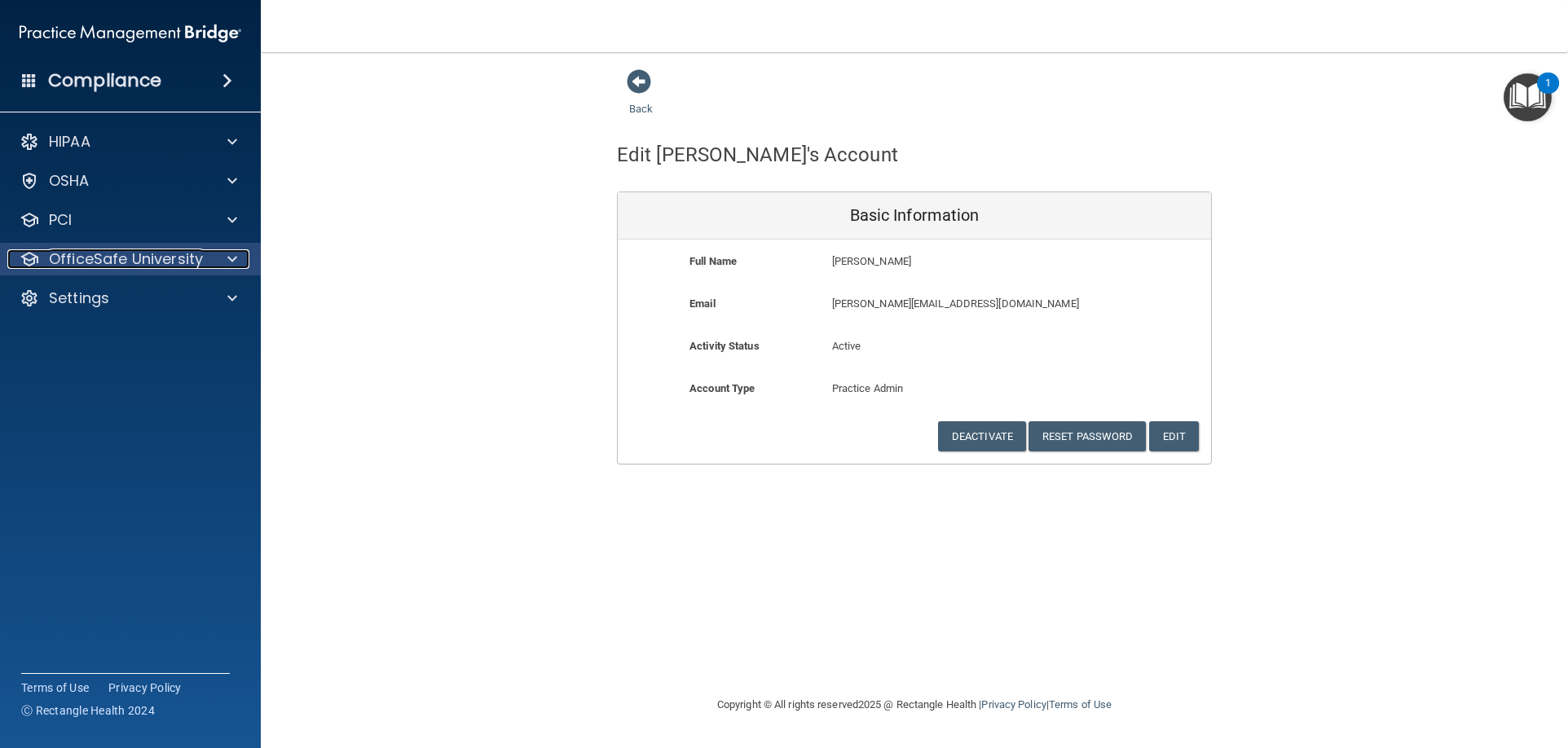
click at [74, 256] on p "OfficeSafe University" at bounding box center [126, 259] width 154 height 20
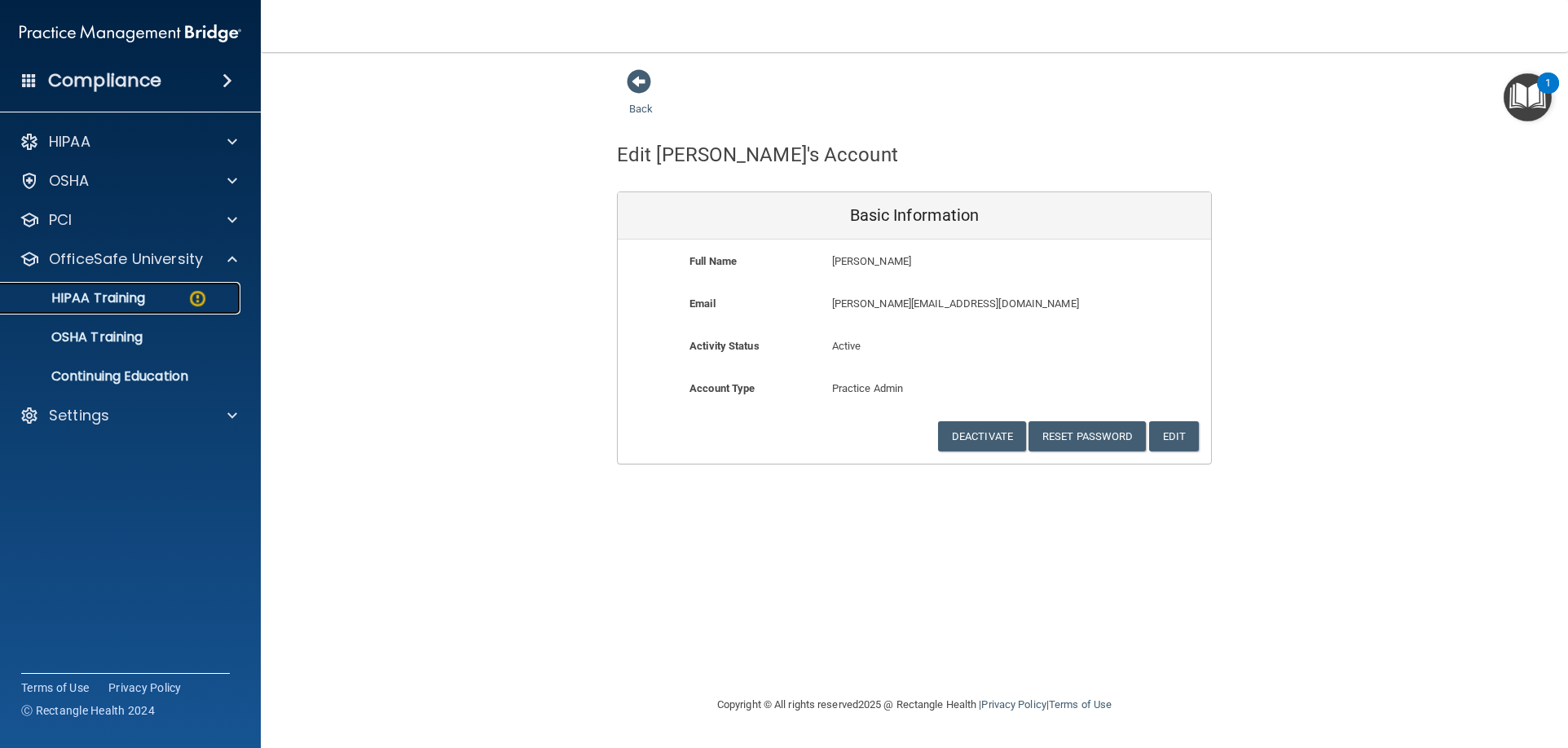
click at [84, 298] on p "HIPAA Training" at bounding box center [78, 298] width 134 height 16
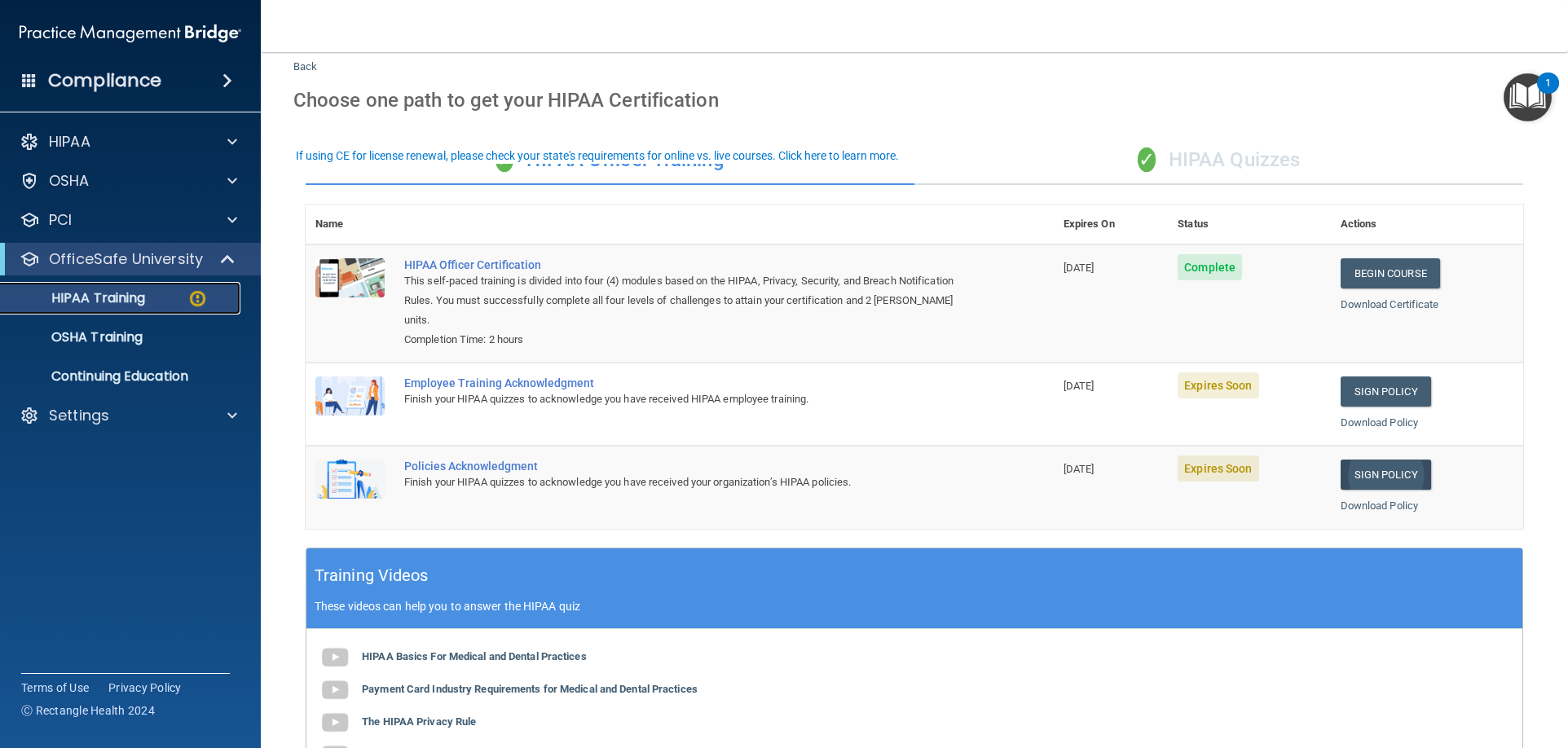
scroll to position [82, 0]
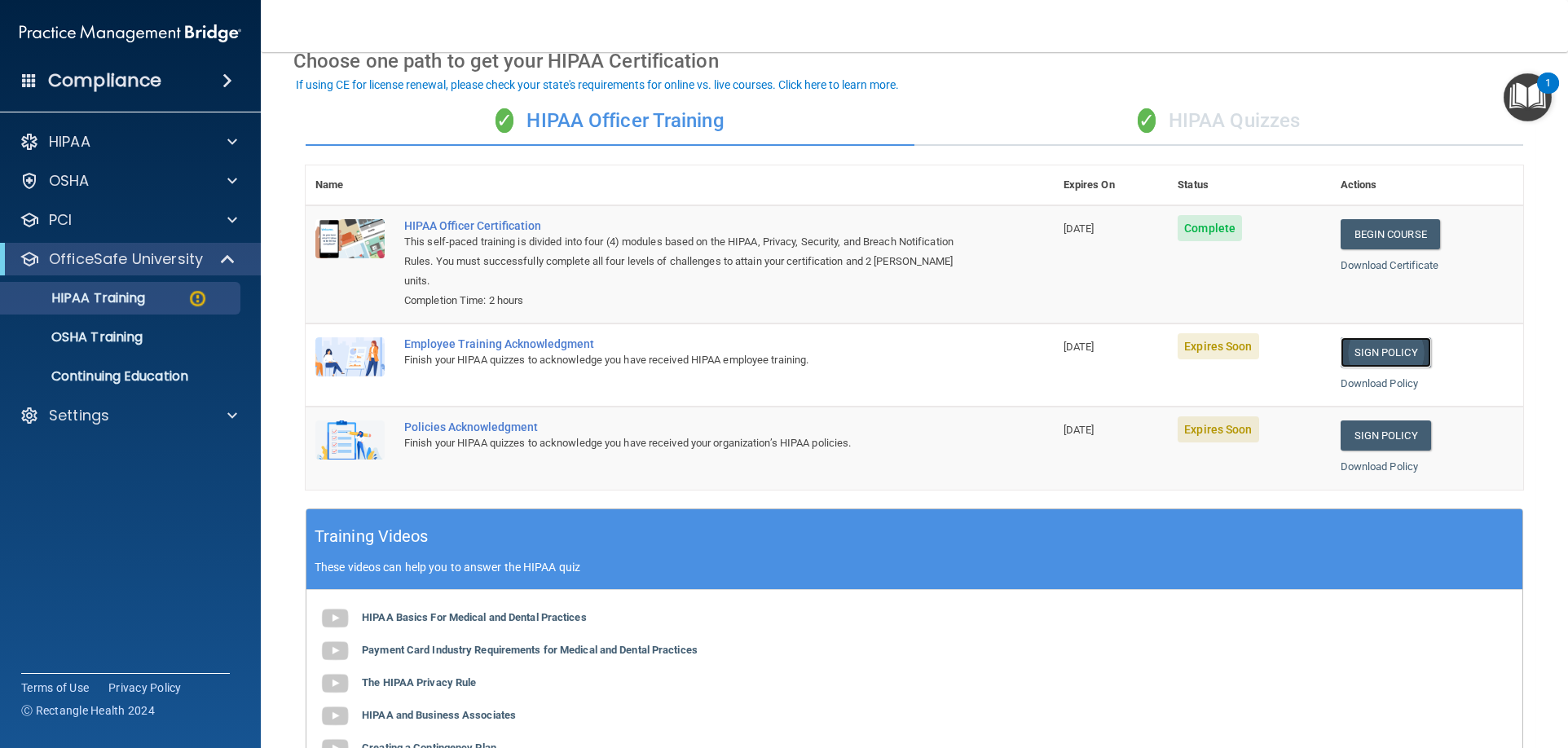
click at [1370, 356] on link "Sign Policy" at bounding box center [1385, 353] width 91 height 30
click at [1362, 432] on link "Sign Policy" at bounding box center [1385, 435] width 91 height 30
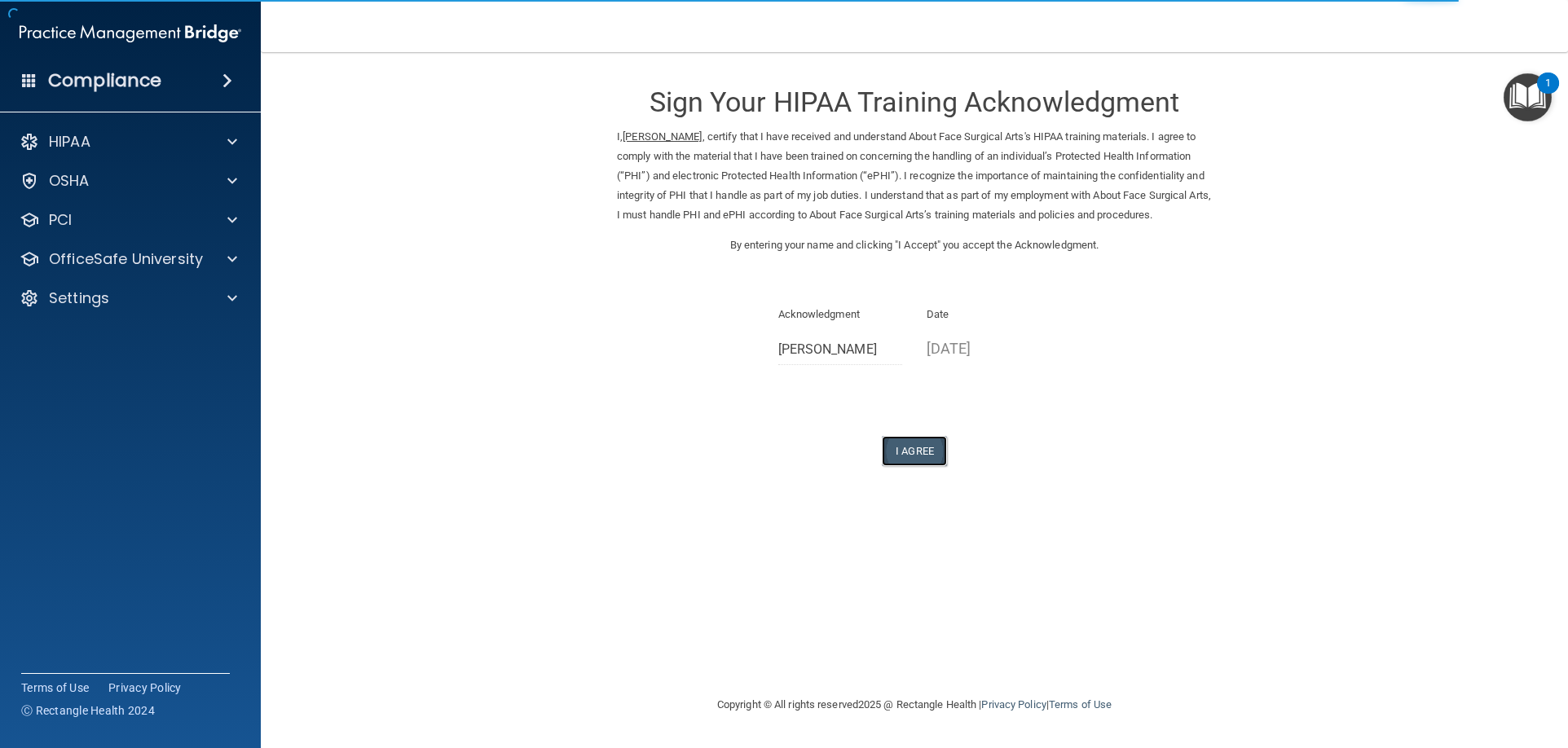
click at [895, 466] on button "I Agree" at bounding box center [914, 451] width 65 height 30
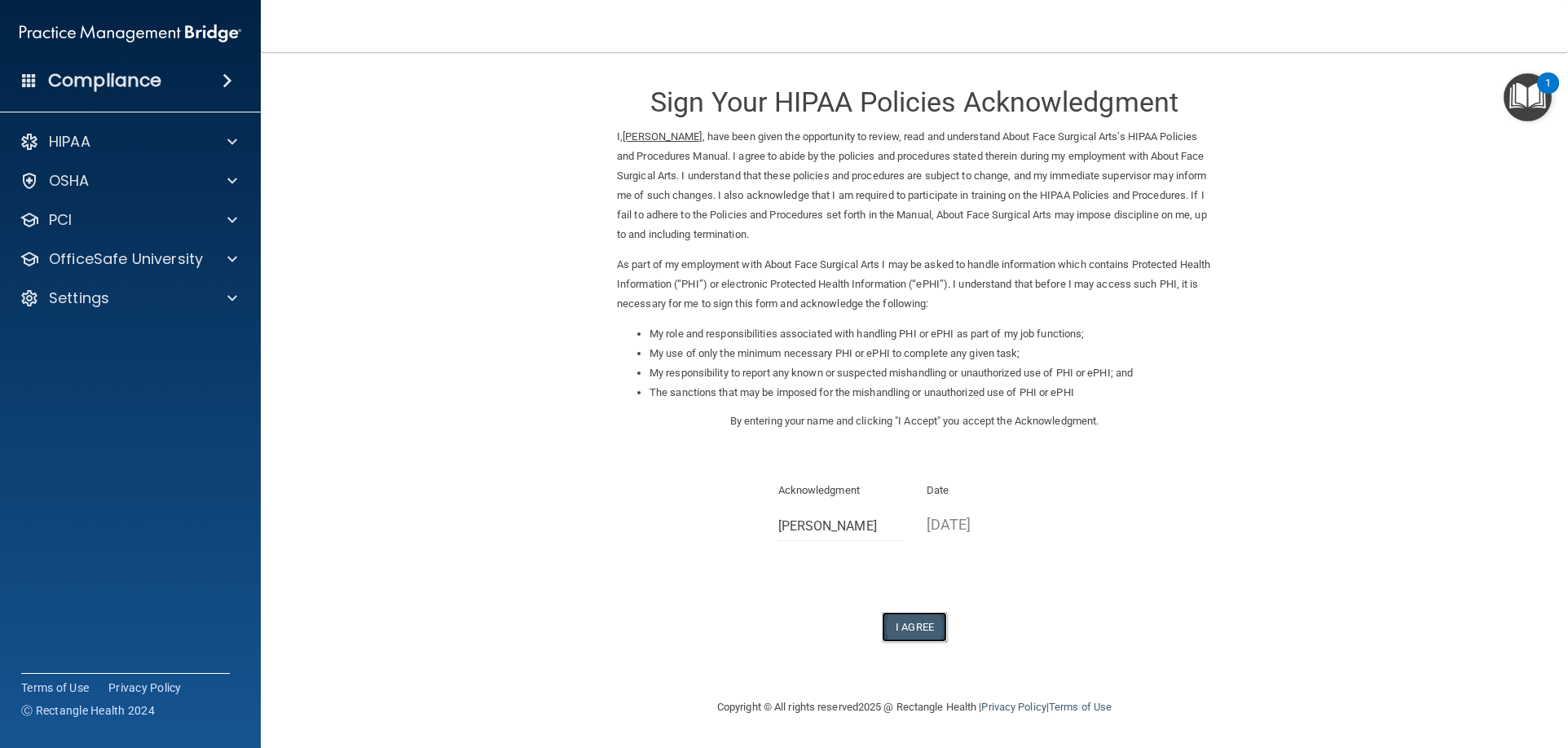
click at [920, 622] on button "I Agree" at bounding box center [914, 626] width 65 height 30
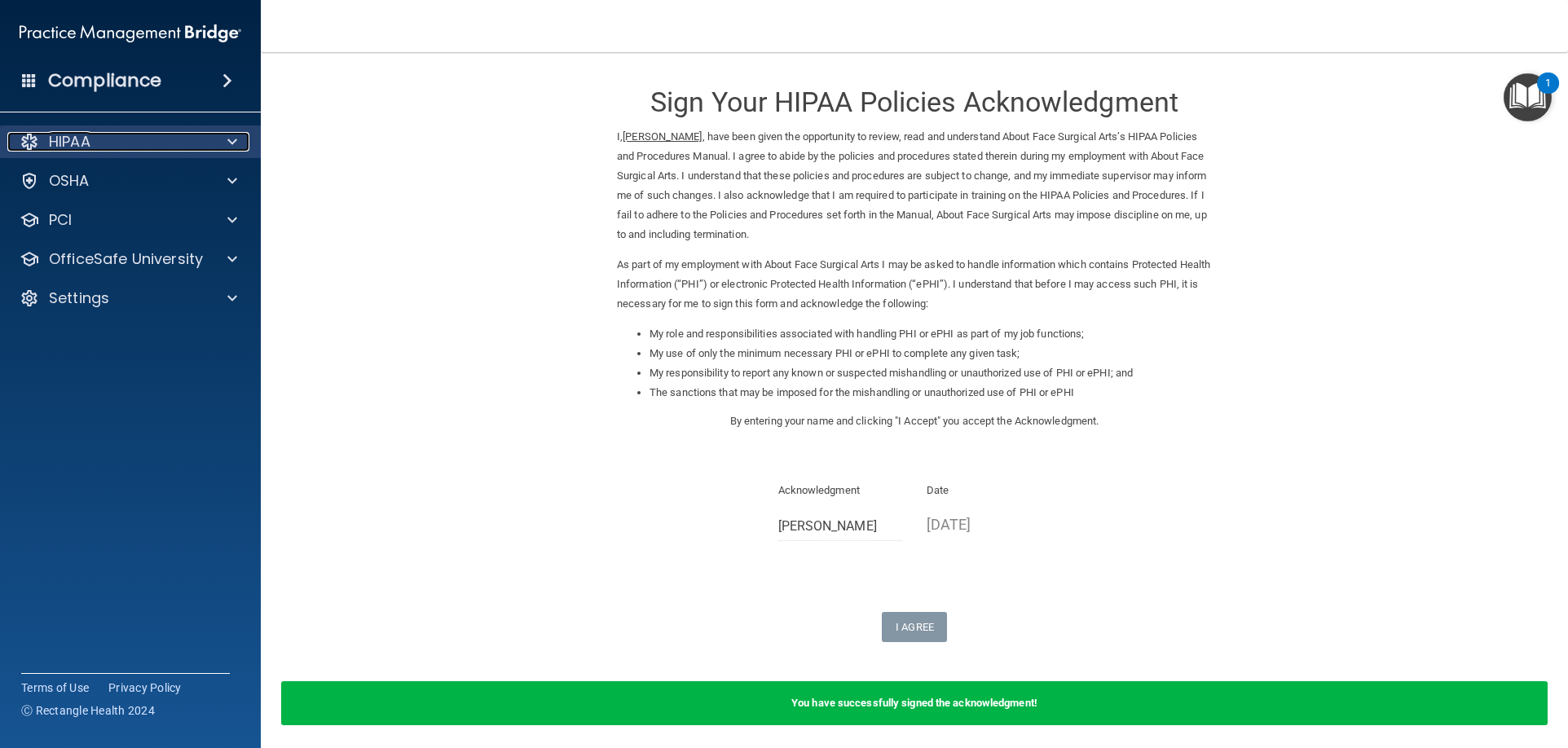
click at [95, 139] on div "HIPAA" at bounding box center [108, 142] width 202 height 20
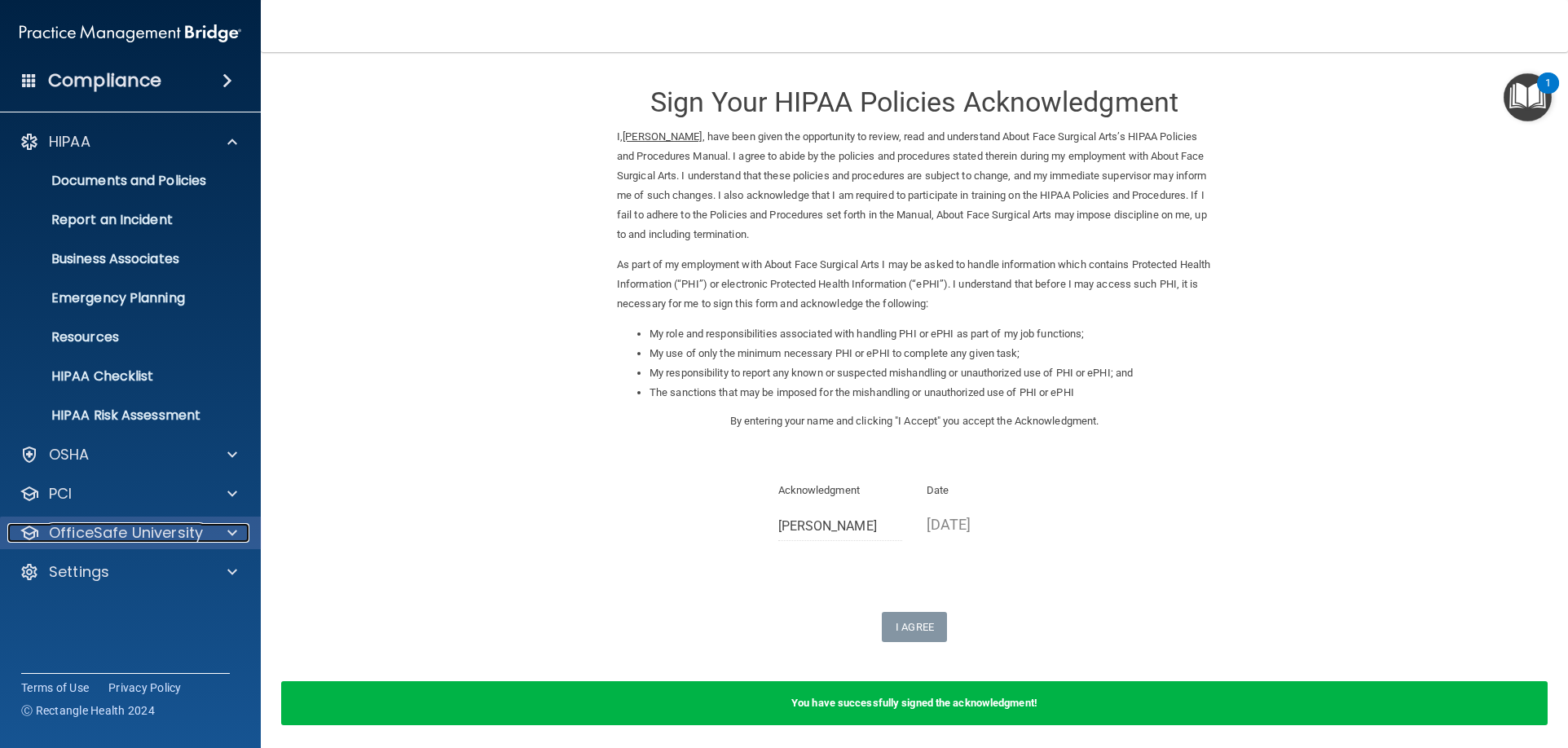
click at [104, 530] on p "OfficeSafe University" at bounding box center [126, 533] width 154 height 20
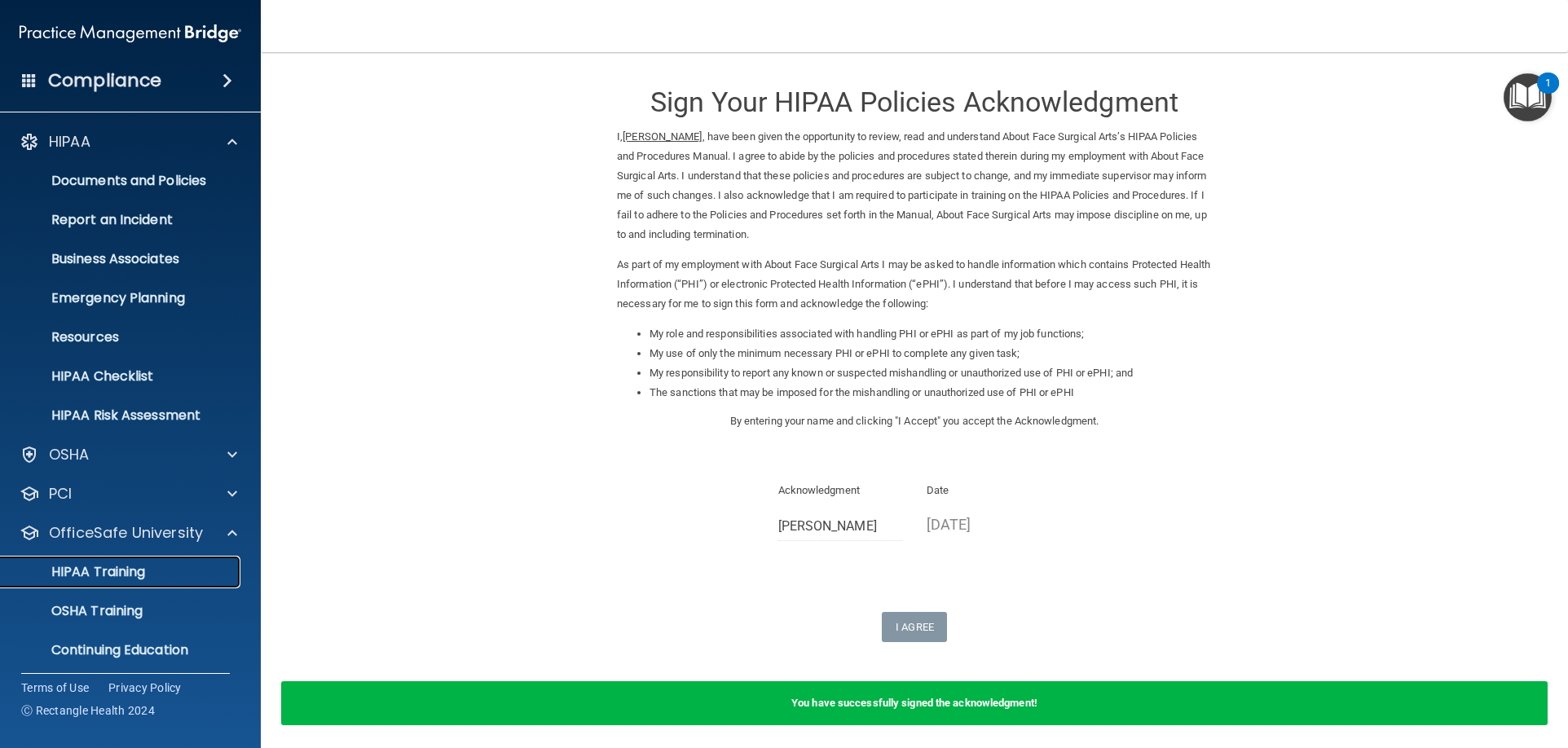
click at [100, 575] on p "HIPAA Training" at bounding box center [78, 572] width 134 height 16
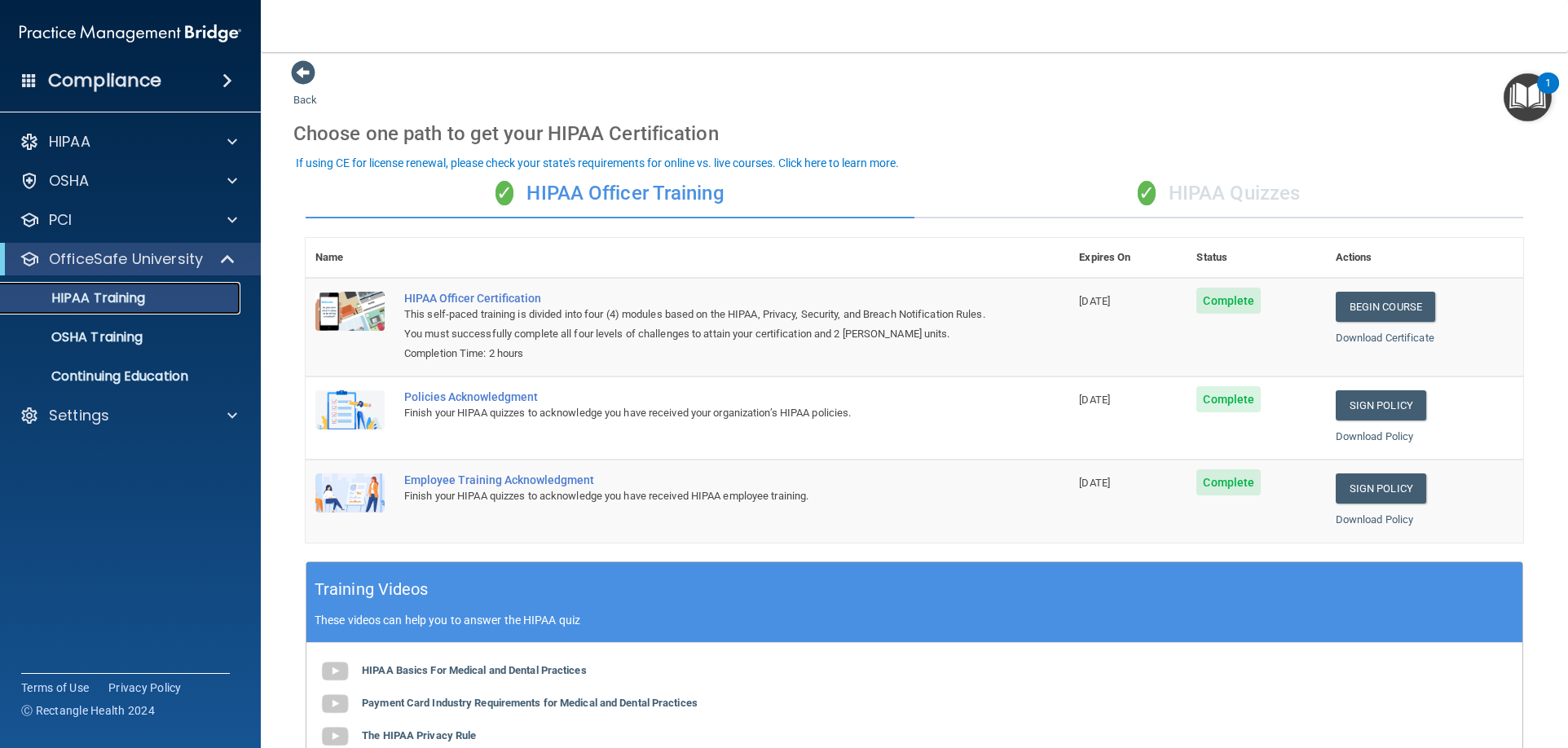
scroll to position [3, 0]
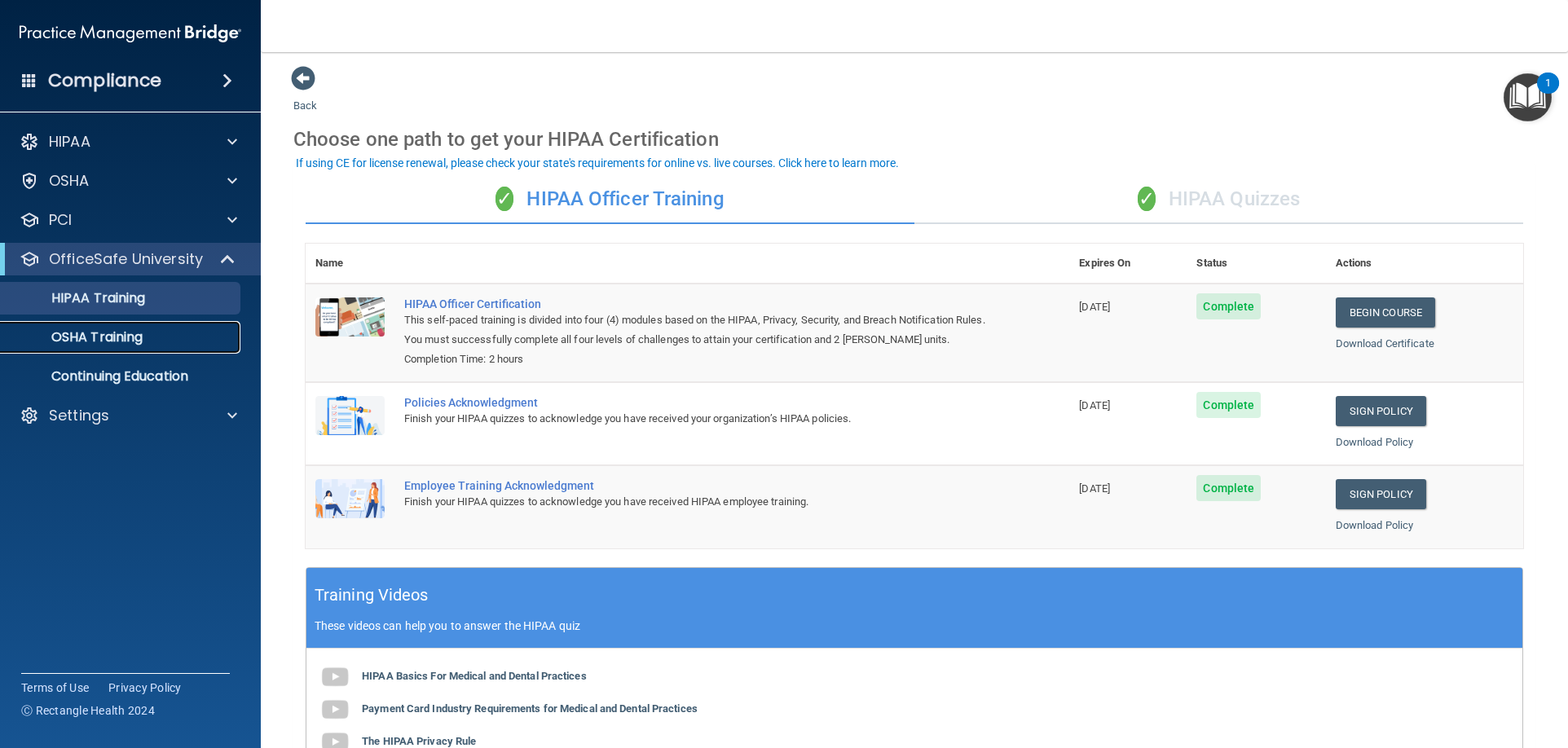
click at [100, 338] on p "OSHA Training" at bounding box center [77, 337] width 132 height 16
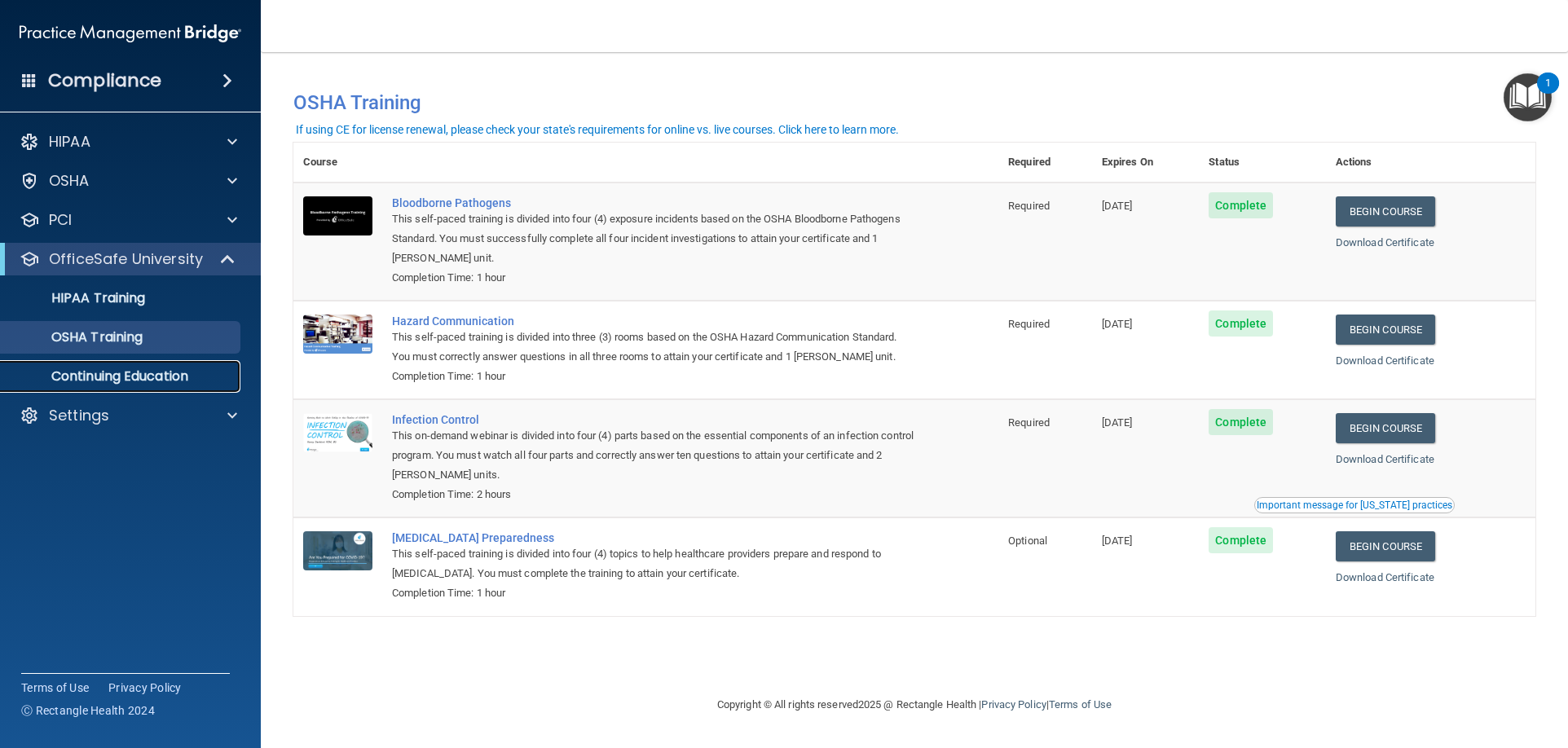
click at [100, 374] on p "Continuing Education" at bounding box center [122, 376] width 222 height 16
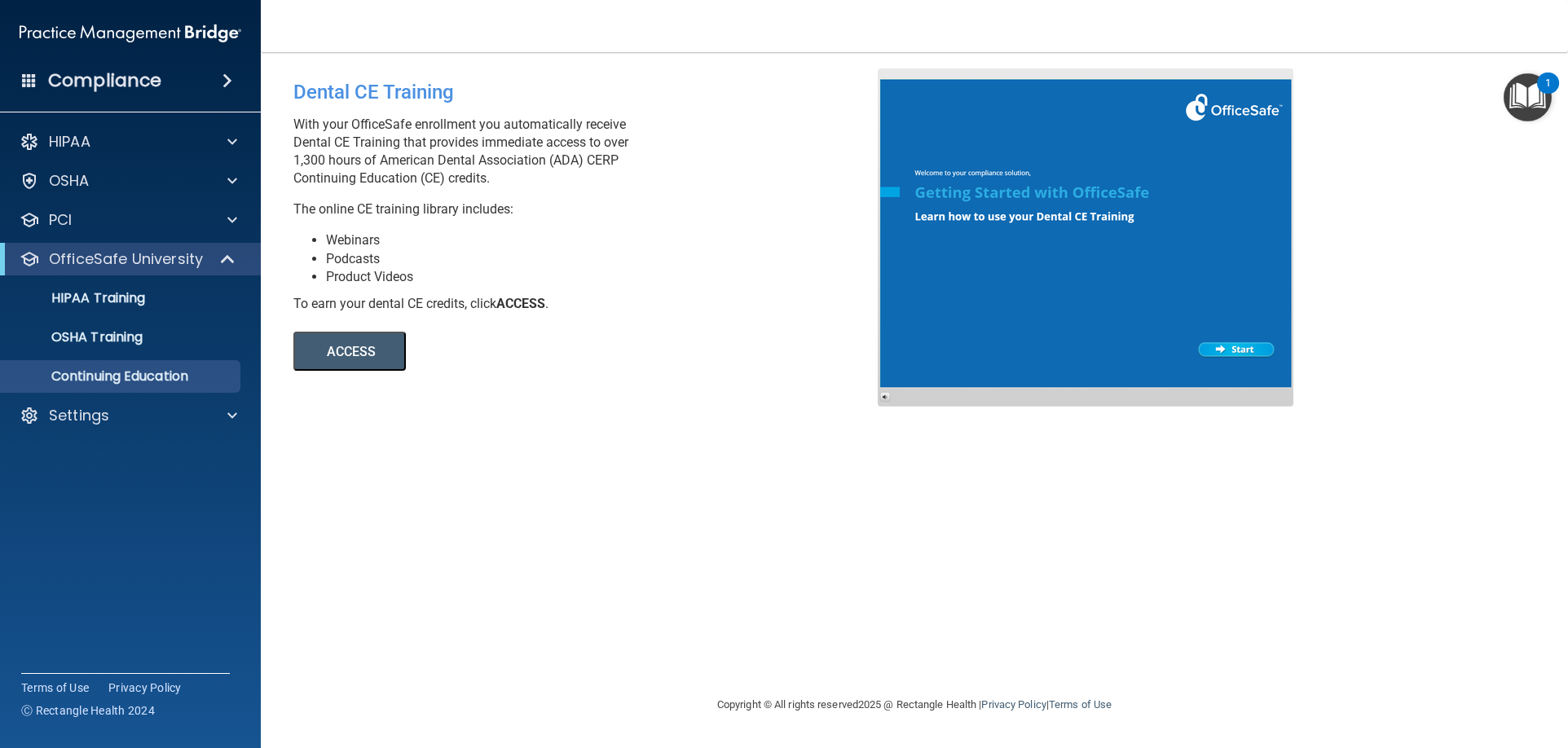
click at [358, 351] on button "ACCESS" at bounding box center [349, 351] width 113 height 39
click at [139, 295] on p "HIPAA Training" at bounding box center [78, 298] width 134 height 16
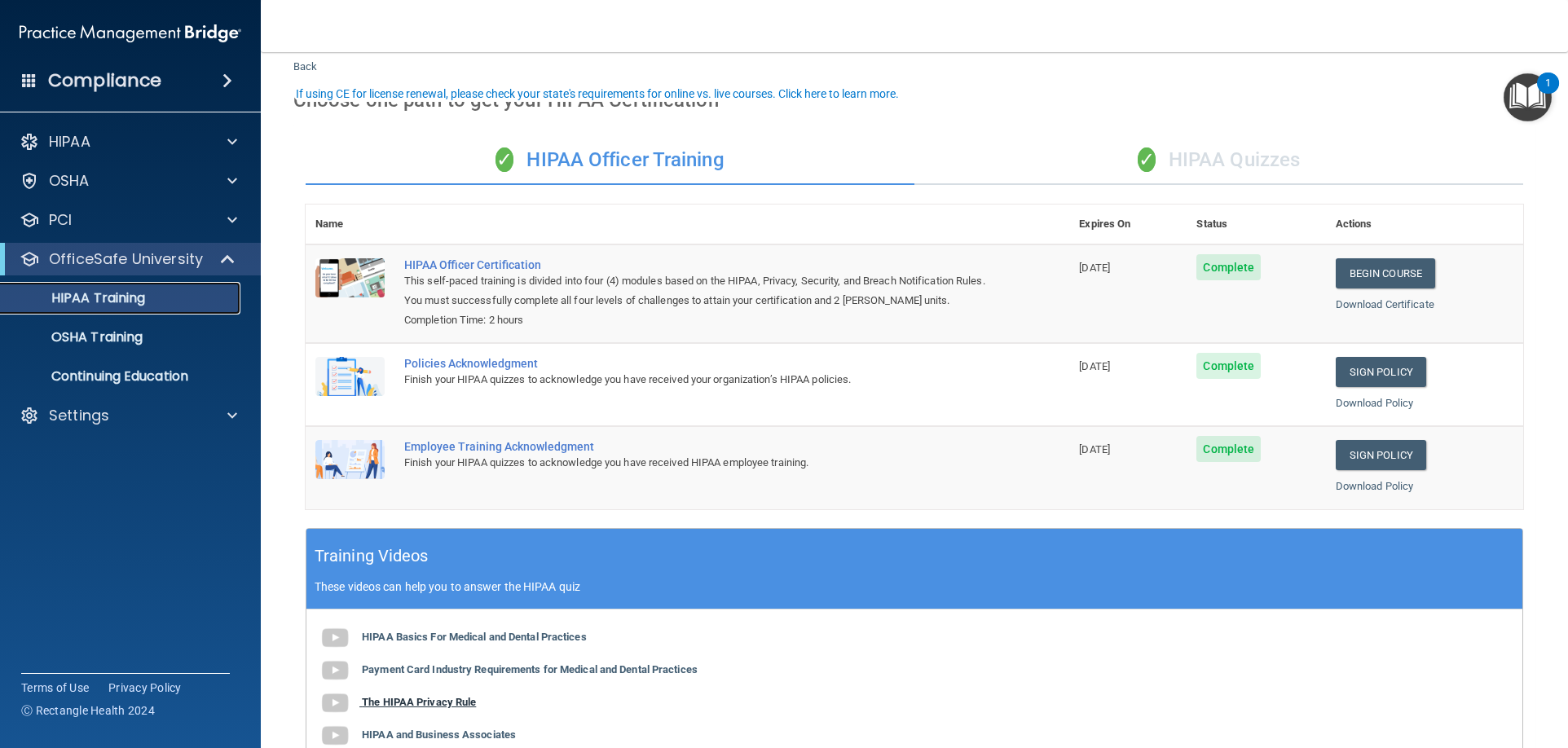
scroll to position [82, 0]
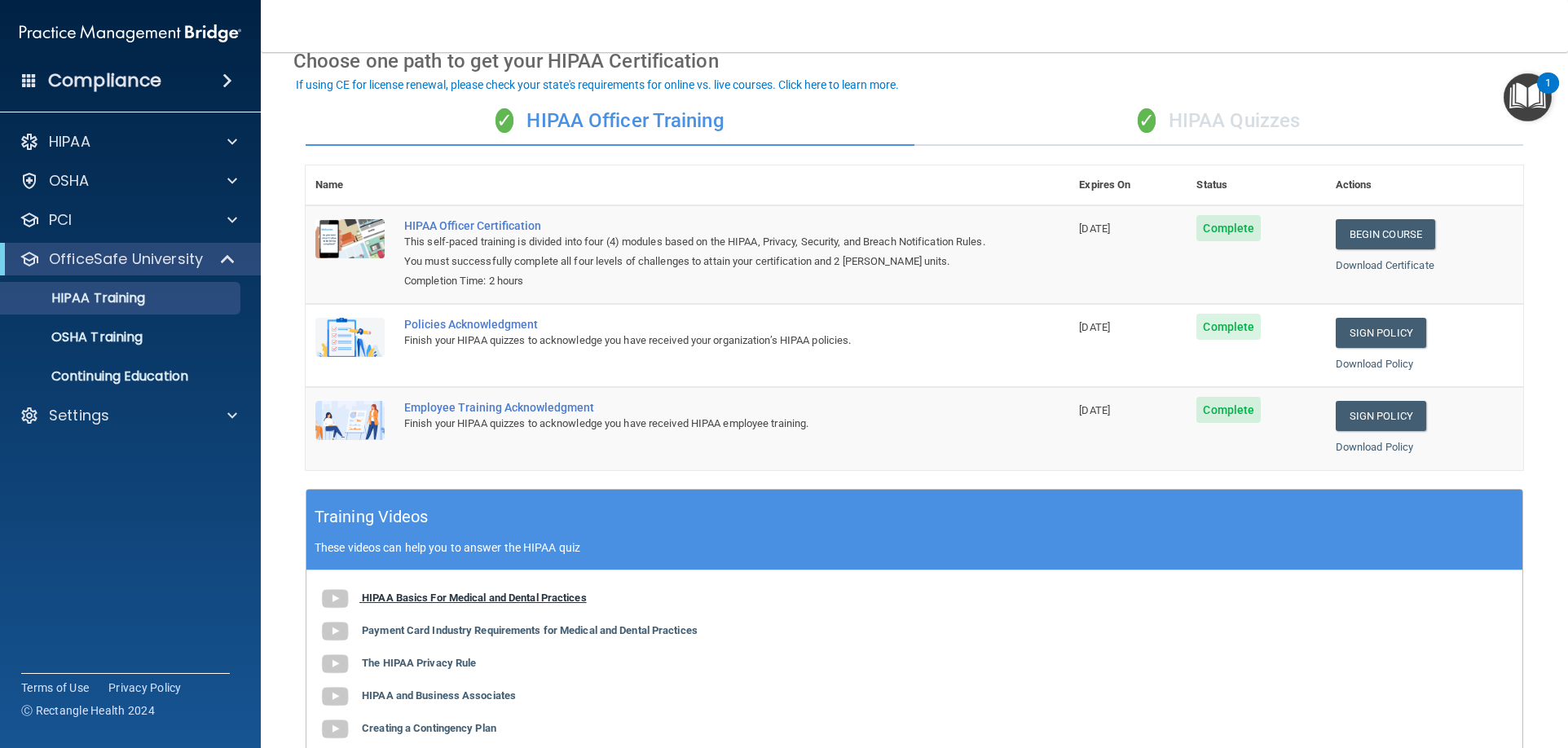
click at [443, 598] on b "HIPAA Basics For Medical and Dental Practices" at bounding box center [474, 598] width 225 height 12
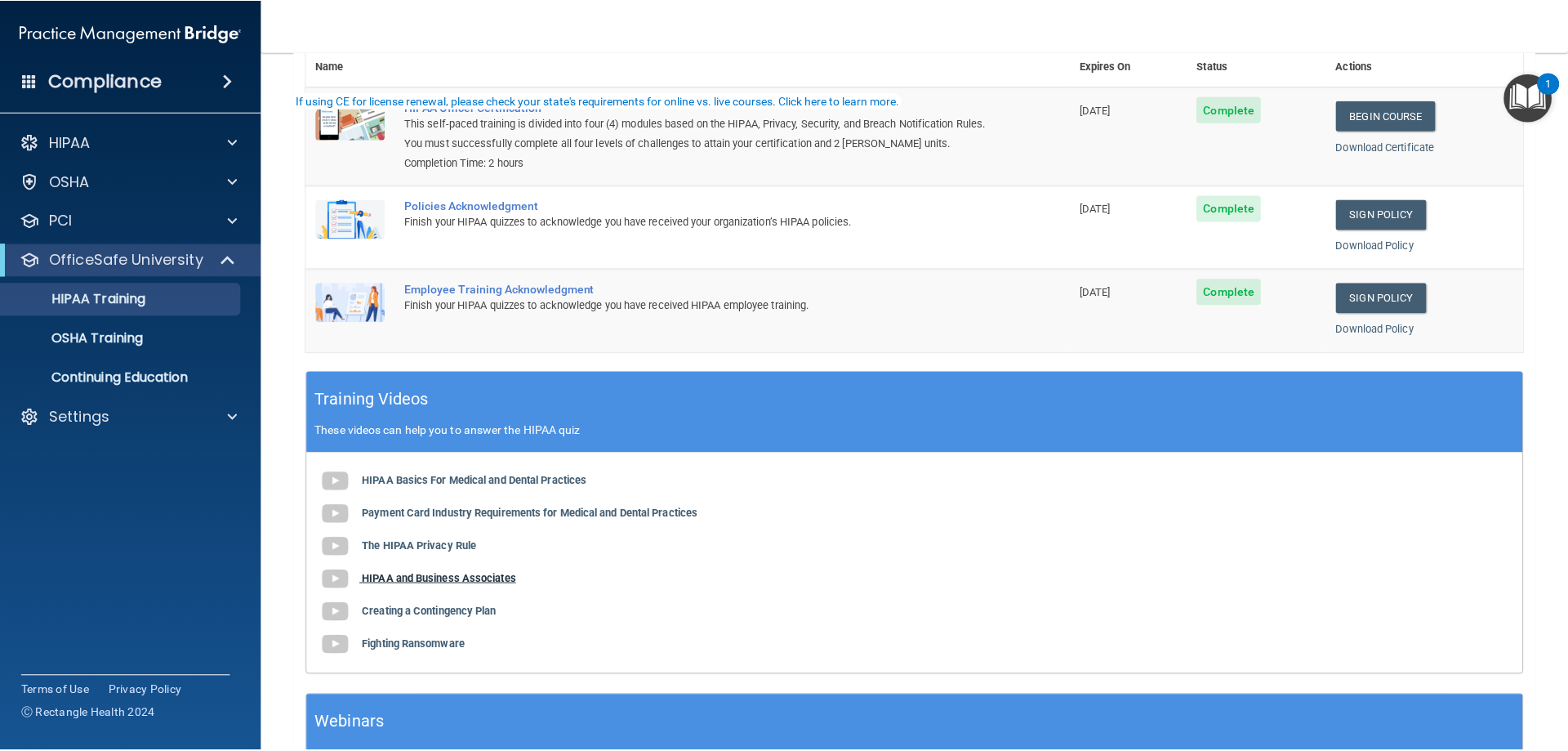
scroll to position [245, 0]
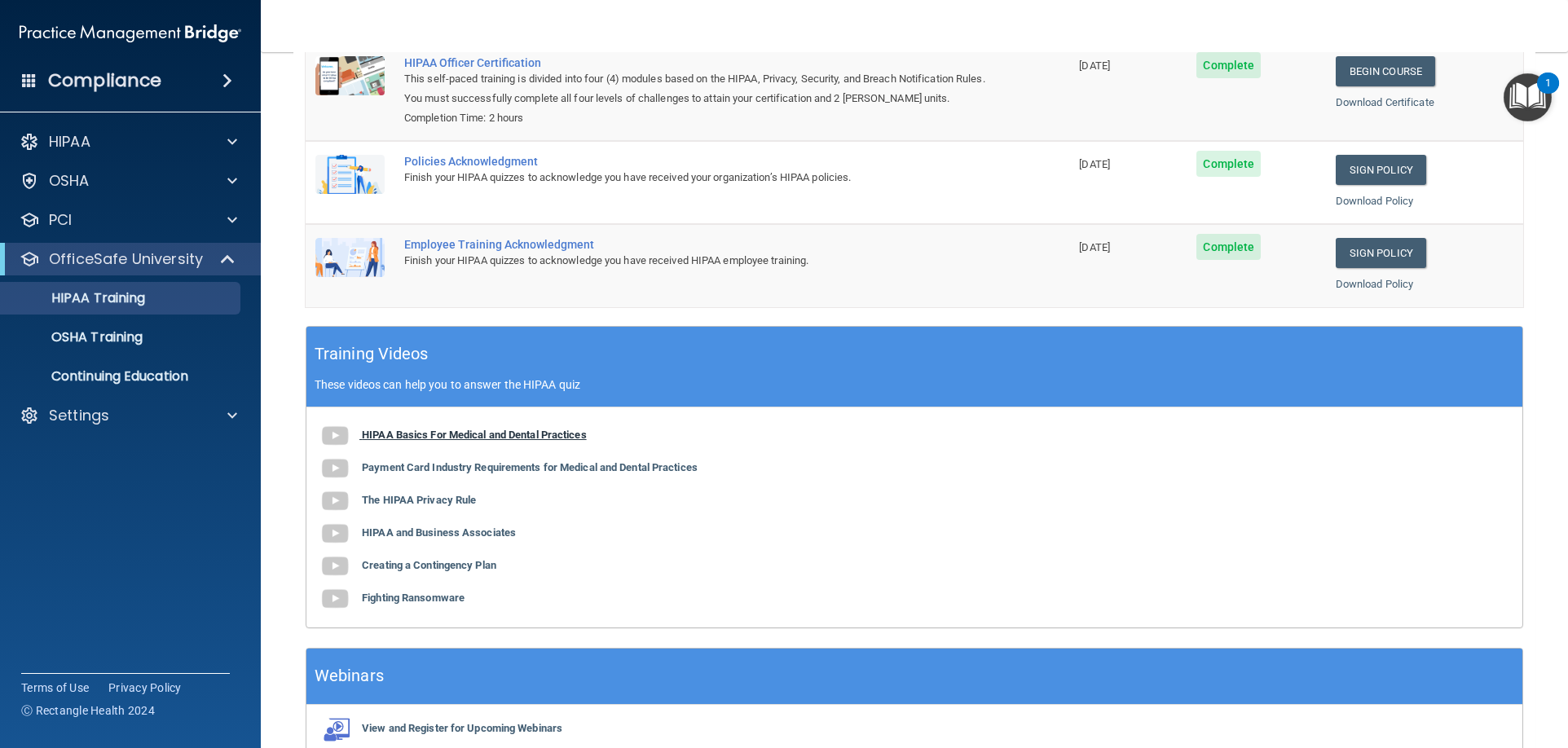
click at [430, 438] on b "HIPAA Basics For Medical and Dental Practices" at bounding box center [474, 434] width 225 height 12
click at [440, 470] on b "Payment Card Industry Requirements for Medical and Dental Practices" at bounding box center [529, 467] width 336 height 12
click at [400, 501] on b "The HIPAA Privacy Rule" at bounding box center [418, 500] width 115 height 12
click at [409, 535] on b "HIPAA and Business Associates" at bounding box center [438, 532] width 154 height 12
click at [407, 565] on b "Creating a Contingency Plan" at bounding box center [428, 565] width 134 height 12
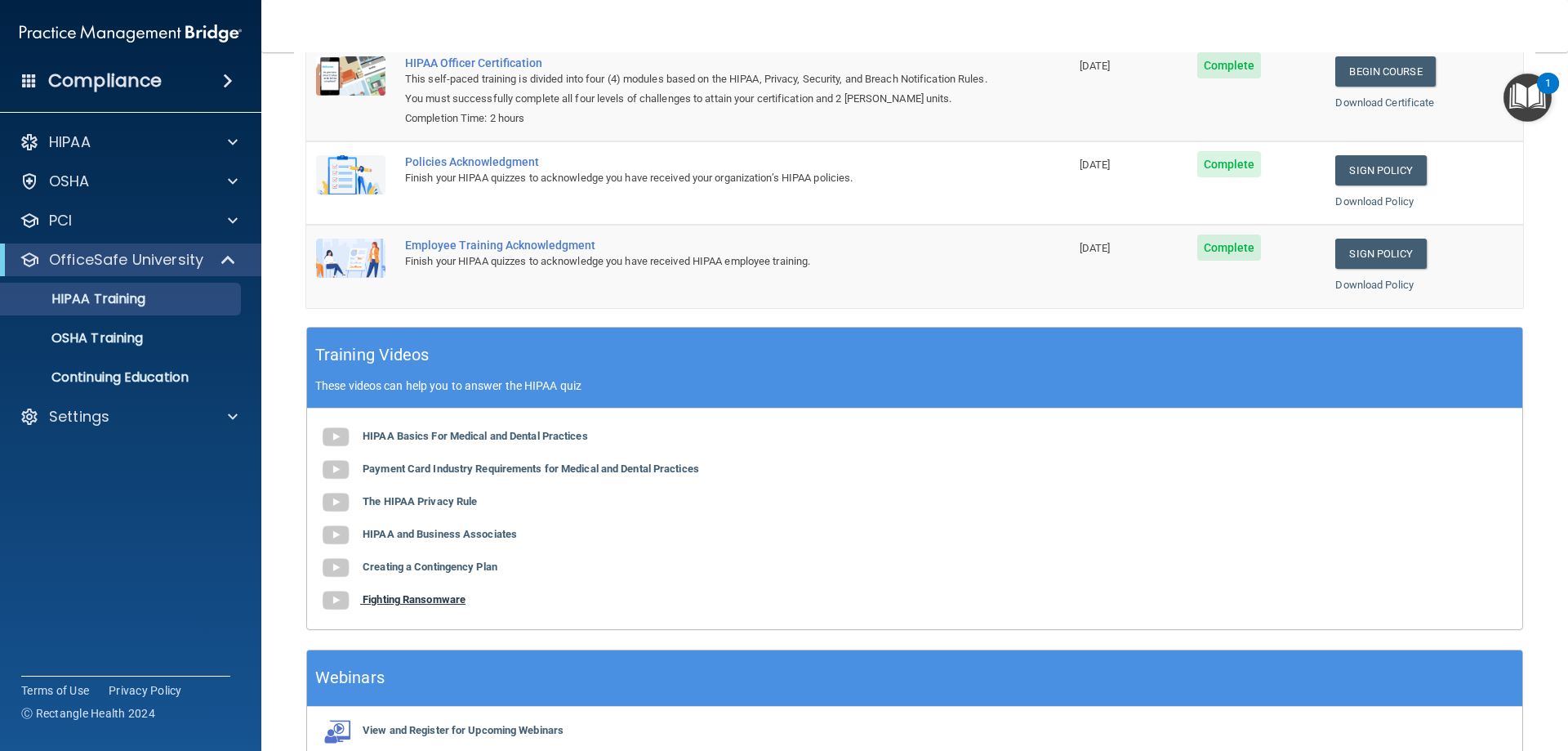
click at [405, 603] on b "Fighting Ransomware" at bounding box center [413, 599] width 103 height 12
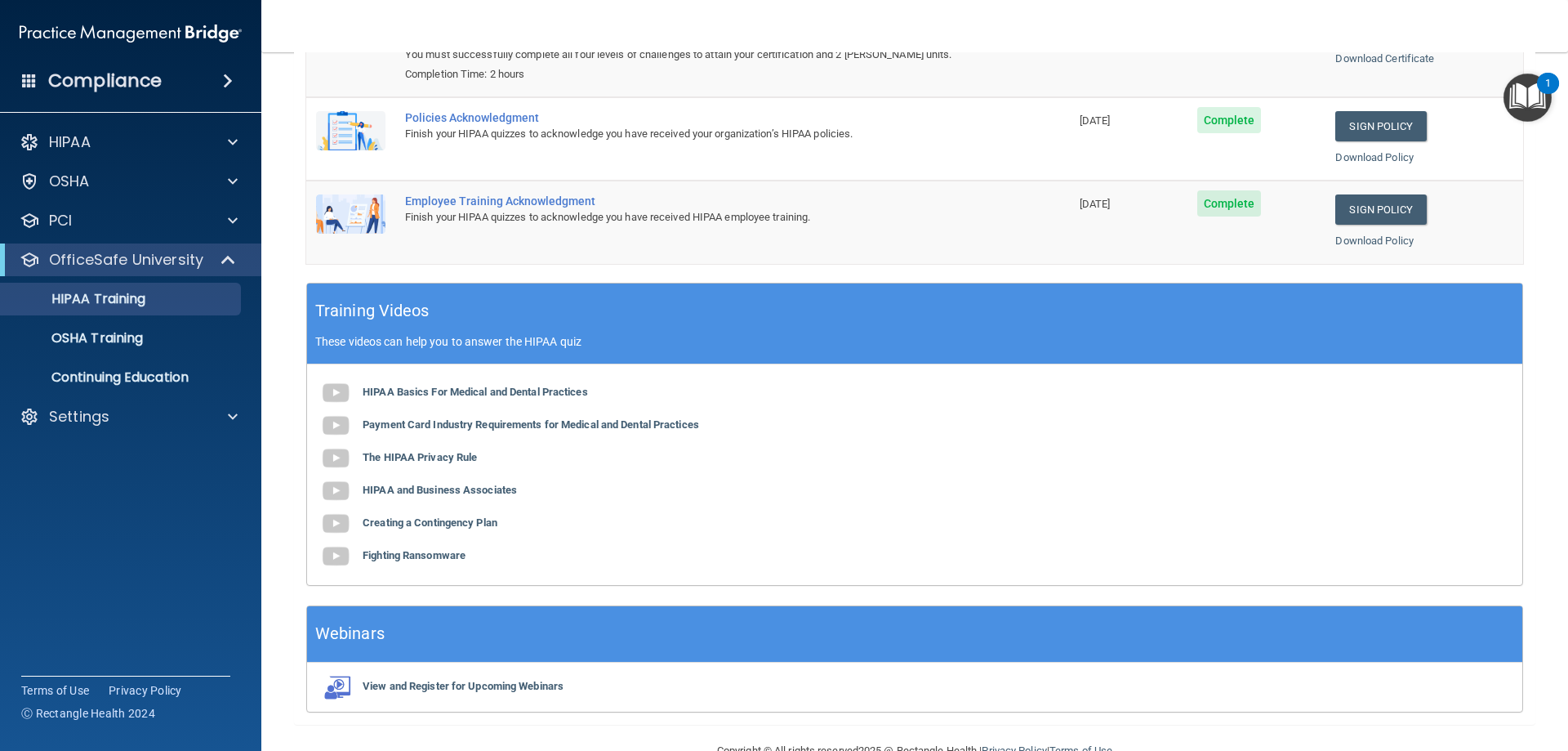
scroll to position [327, 0]
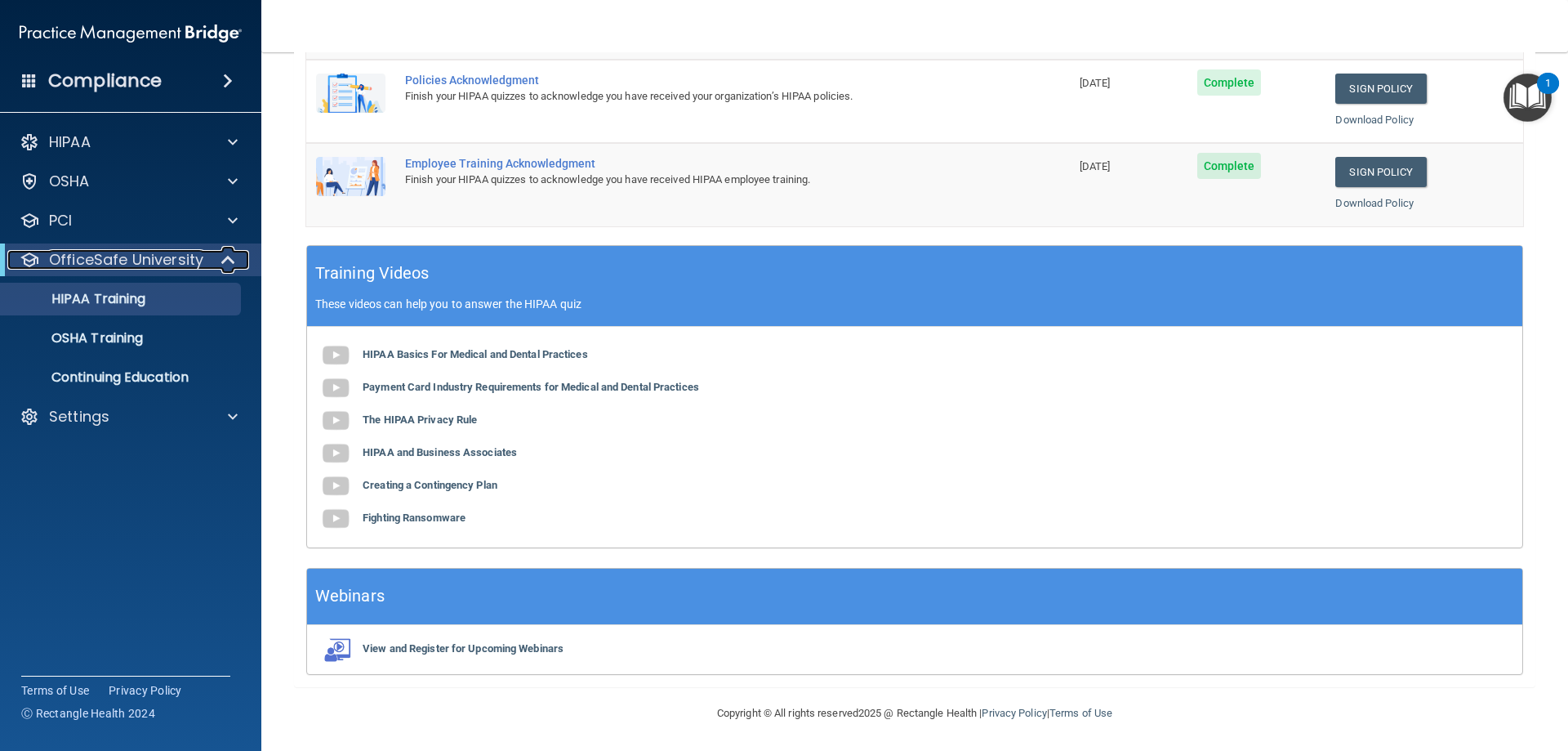
click at [161, 261] on p "OfficeSafe University" at bounding box center [126, 260] width 155 height 20
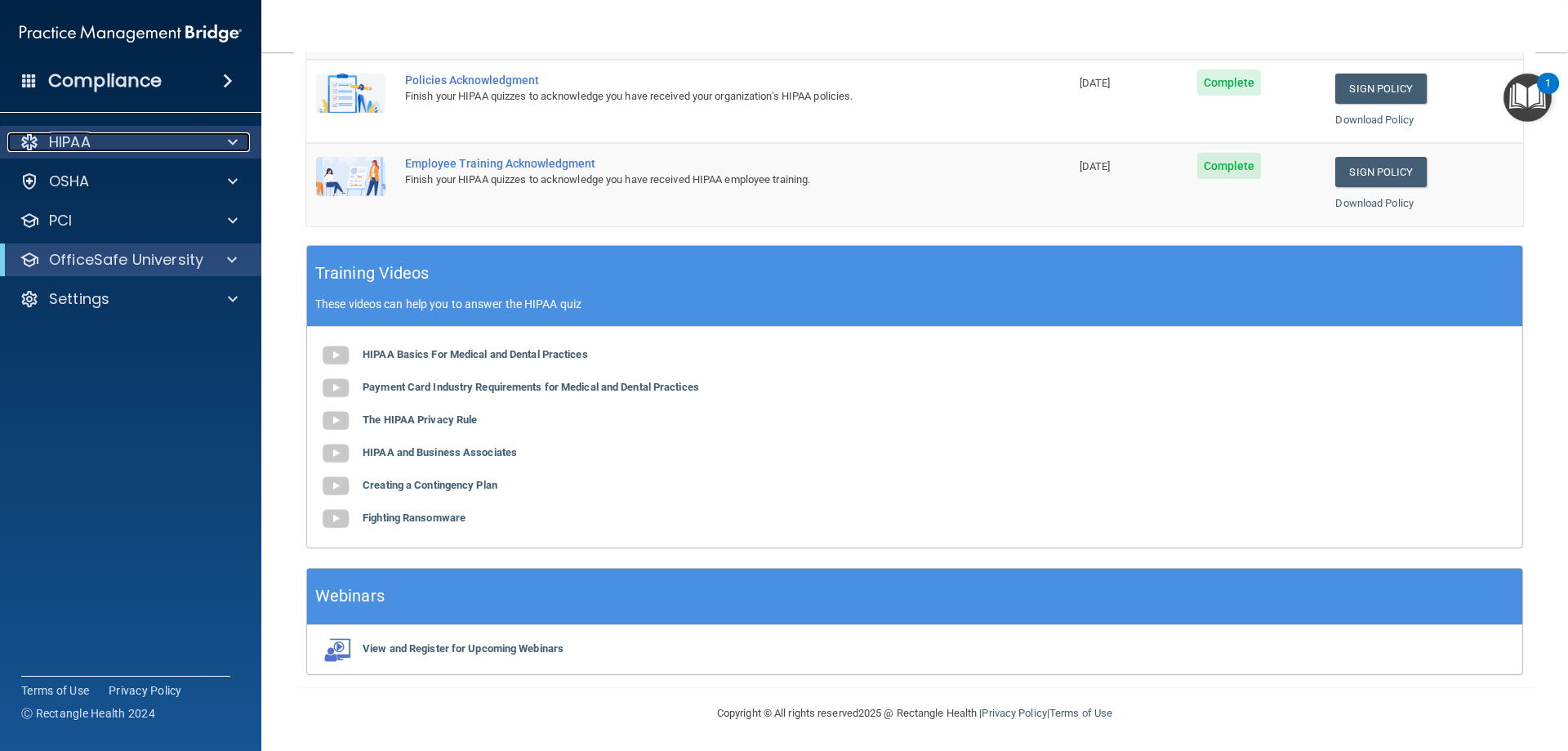
click at [221, 137] on div at bounding box center [230, 143] width 41 height 20
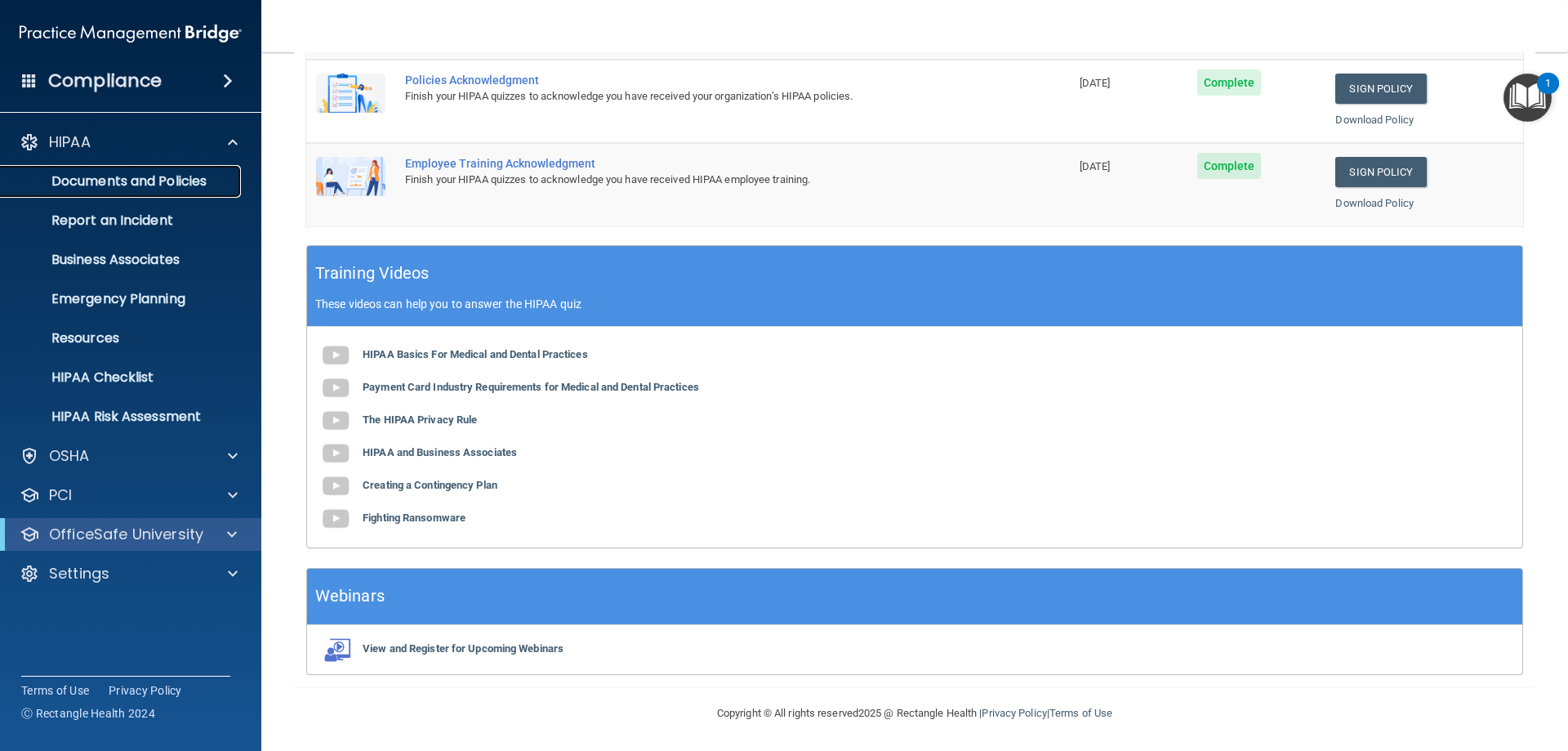
click at [128, 175] on p "Documents and Policies" at bounding box center [122, 181] width 223 height 16
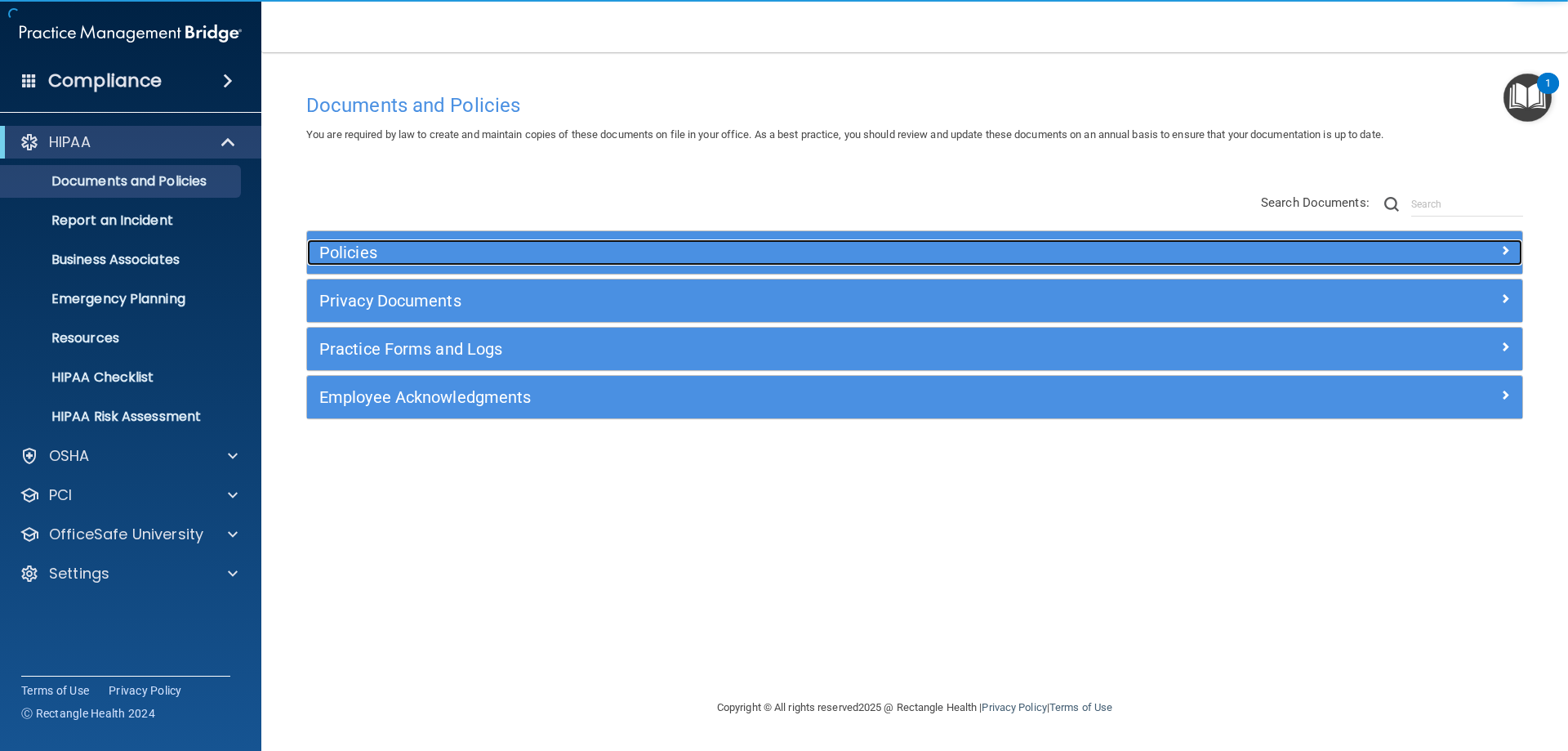
click at [367, 252] on h5 "Policies" at bounding box center [763, 253] width 887 height 18
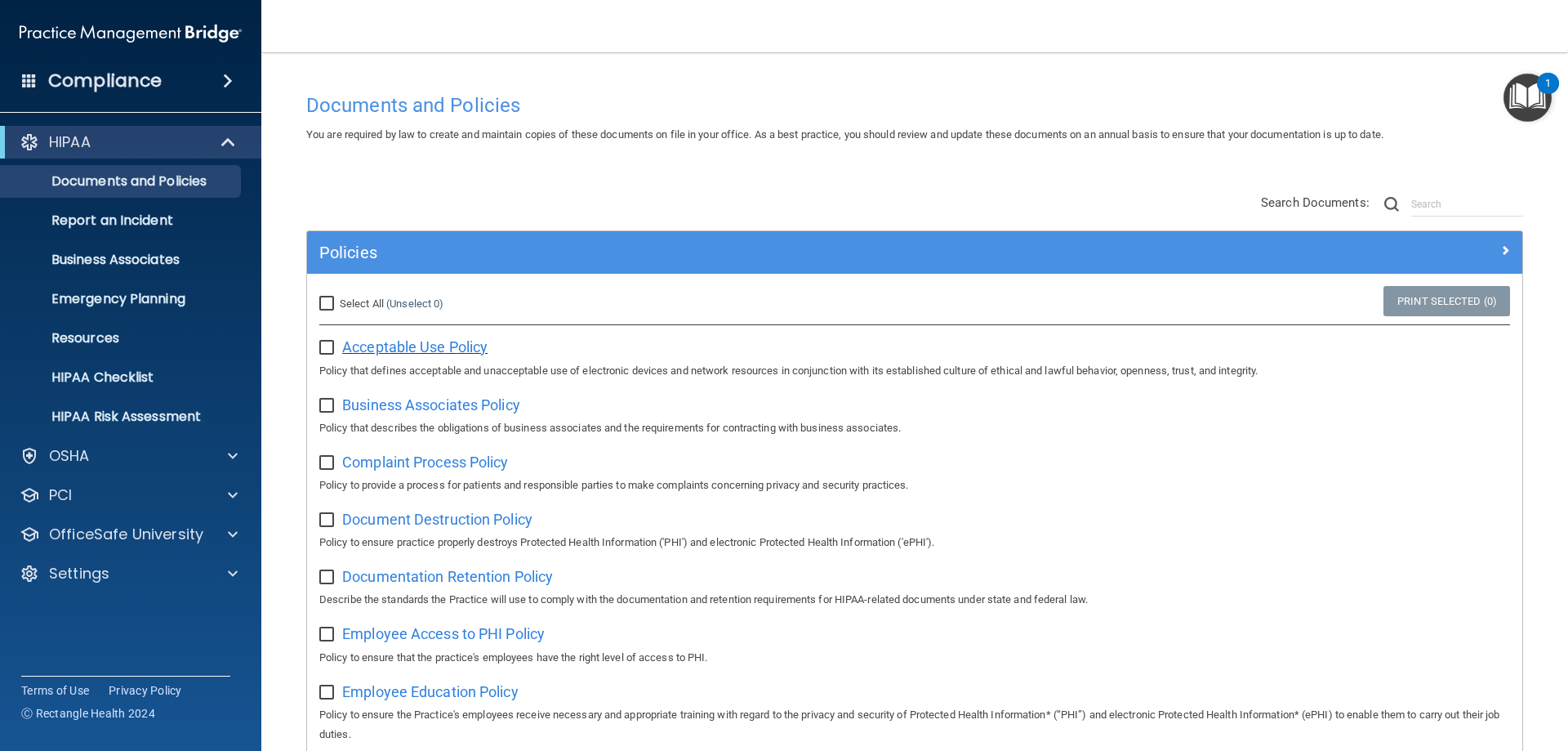
click at [395, 347] on span "Acceptable Use Policy" at bounding box center [415, 347] width 146 height 17
click at [459, 406] on span "Business Associates Policy" at bounding box center [431, 404] width 178 height 17
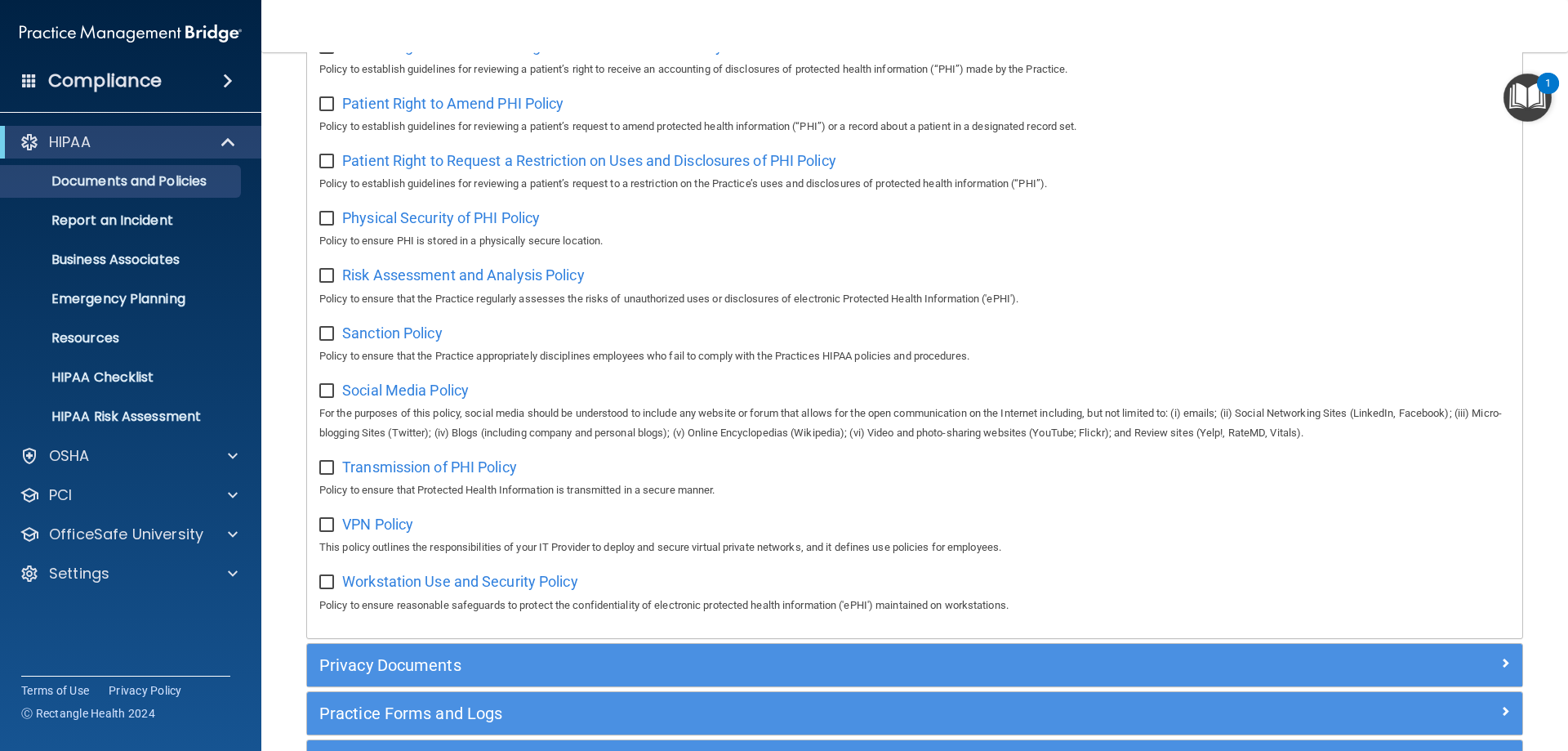
scroll to position [1086, 0]
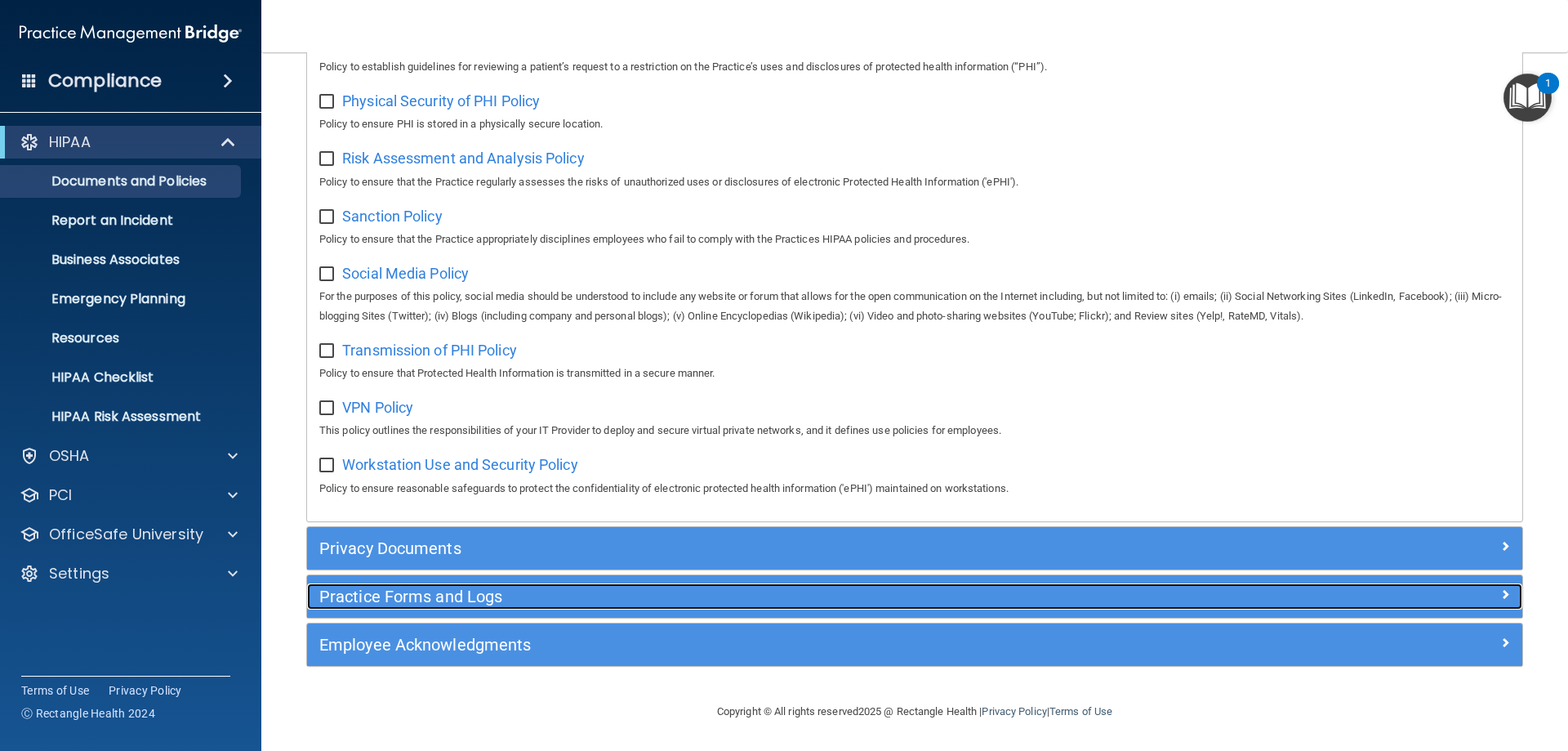
click at [417, 599] on h5 "Practice Forms and Logs" at bounding box center [763, 596] width 887 height 18
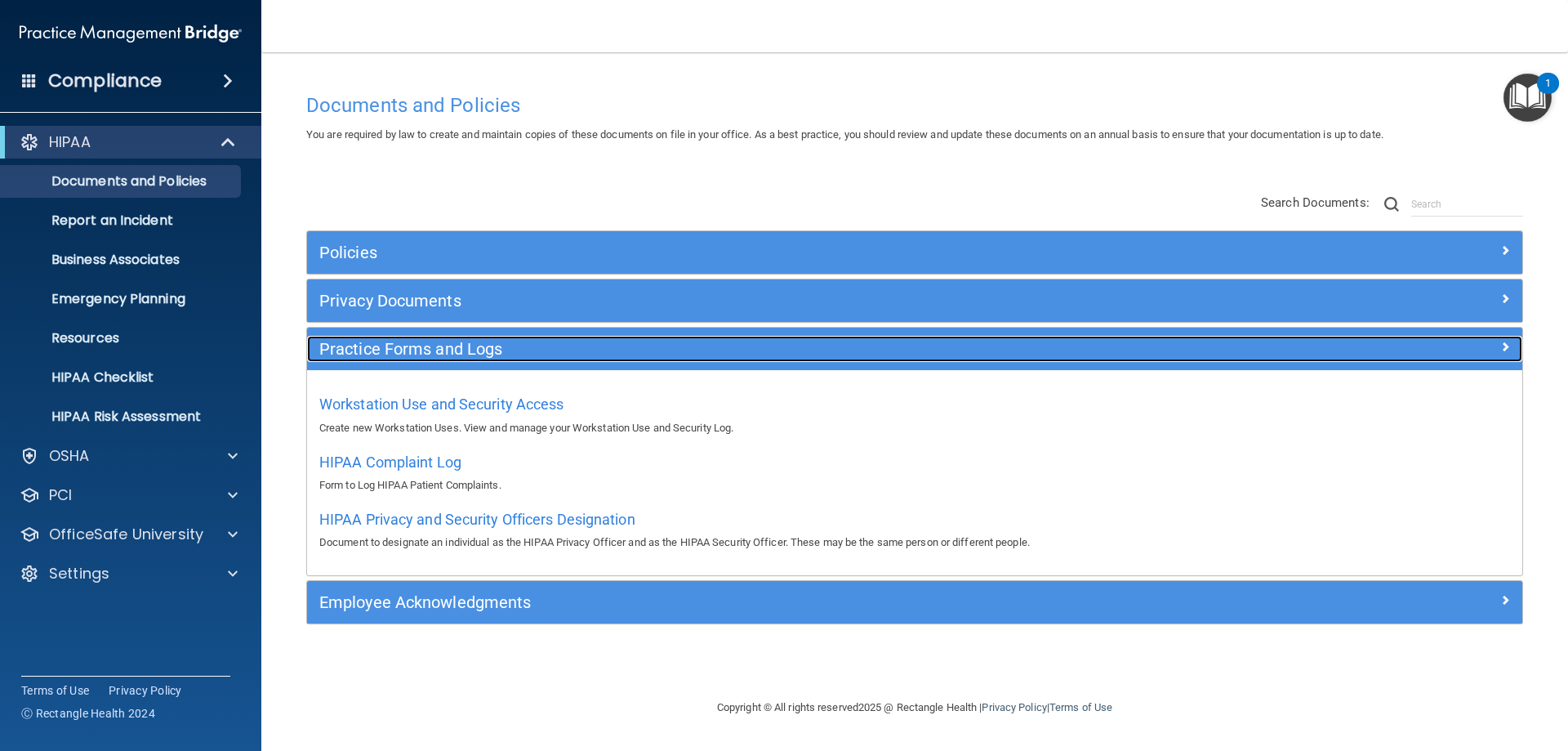
scroll to position [0, 0]
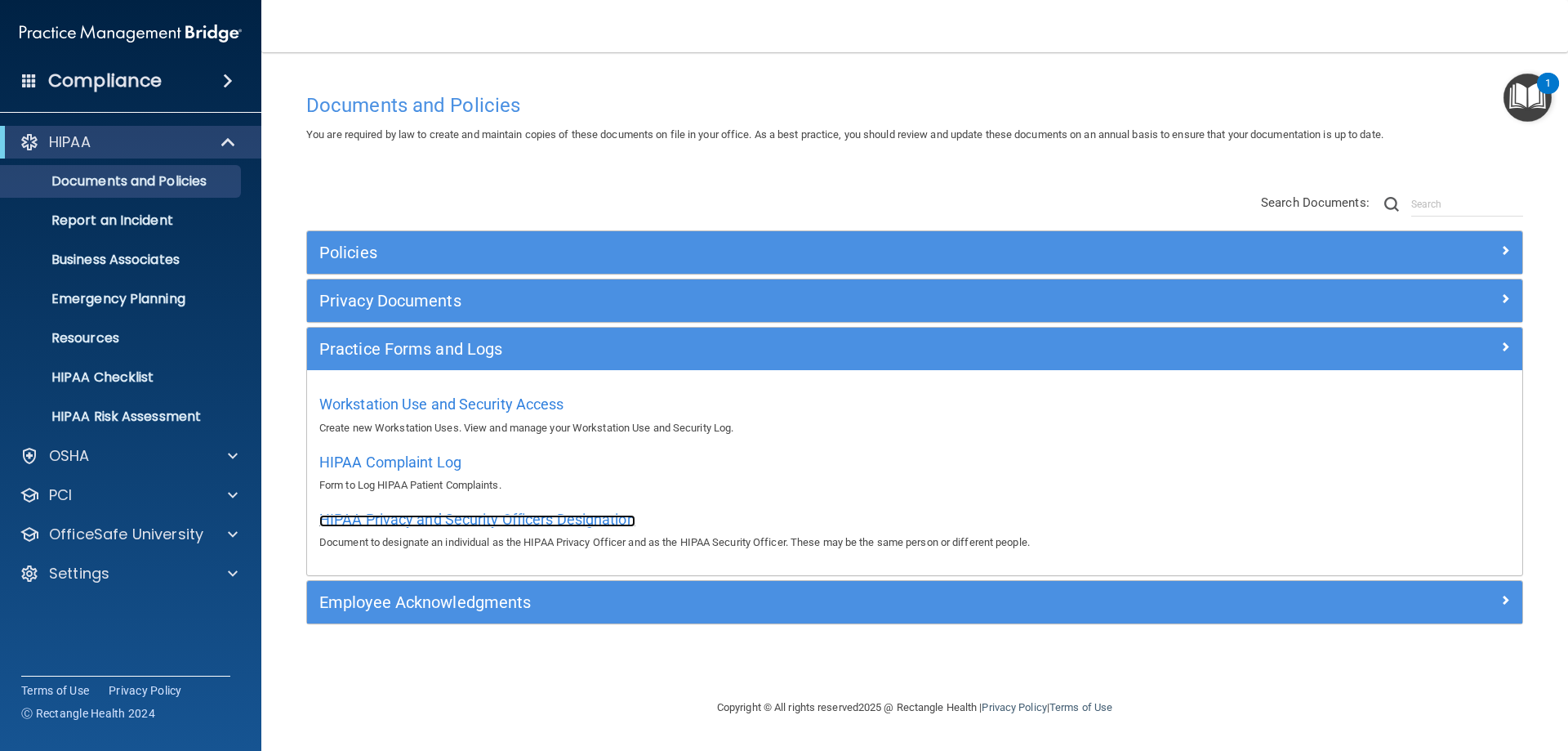
click at [438, 515] on span "HIPAA Privacy and Security Officers Designation" at bounding box center [477, 518] width 317 height 17
